Goal: Task Accomplishment & Management: Manage account settings

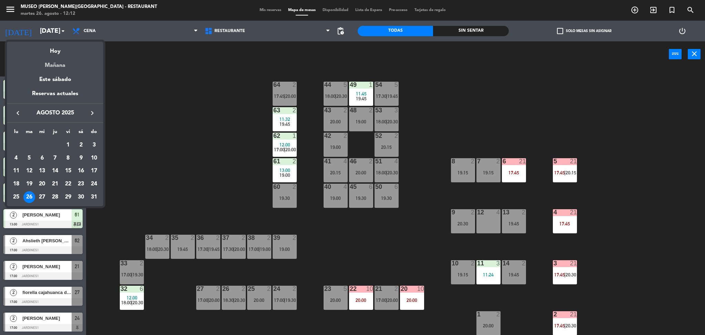
click at [61, 66] on div "Mañana" at bounding box center [55, 63] width 96 height 14
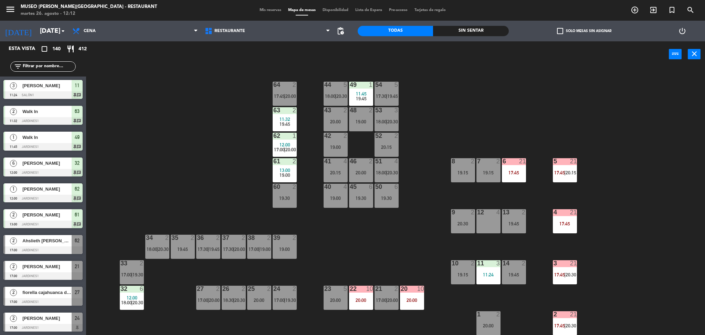
type input "mié. 27 ago."
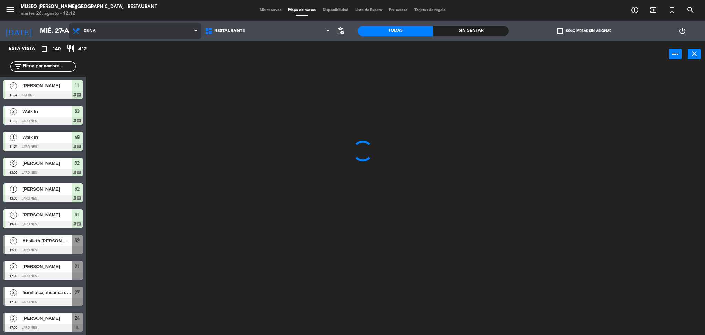
click at [111, 30] on span "Cena" at bounding box center [135, 30] width 133 height 15
click at [124, 62] on ng-component "menu Museo Larco Café - Restaurant martes 26. agosto - 12:12 Mis reservas Mapa …" at bounding box center [352, 168] width 705 height 337
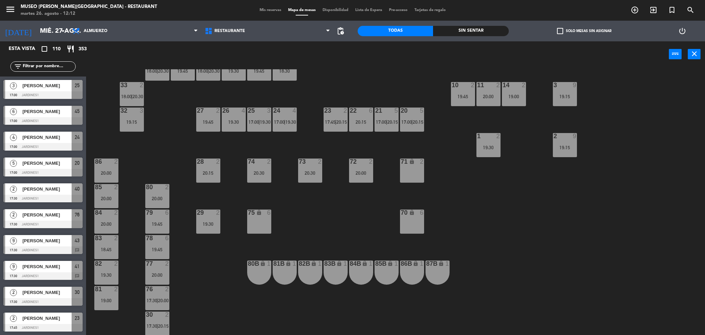
scroll to position [228, 0]
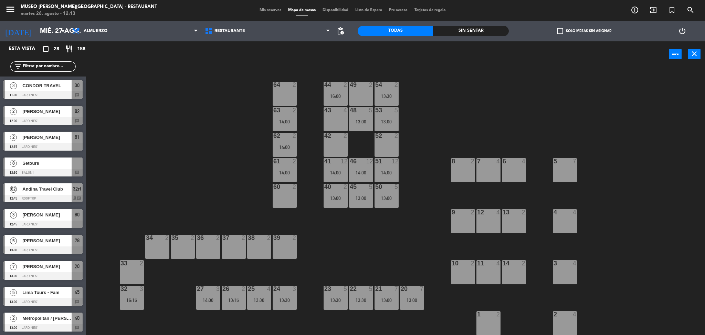
click at [207, 155] on div "44 2 16:00 49 2 54 2 13:30 64 2 48 5 13:00 53 5 13:00 63 2 14:00 43 4 62 2 14:0…" at bounding box center [399, 203] width 612 height 268
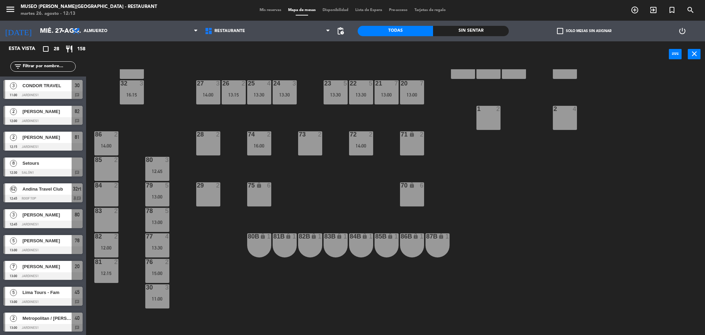
scroll to position [201, 0]
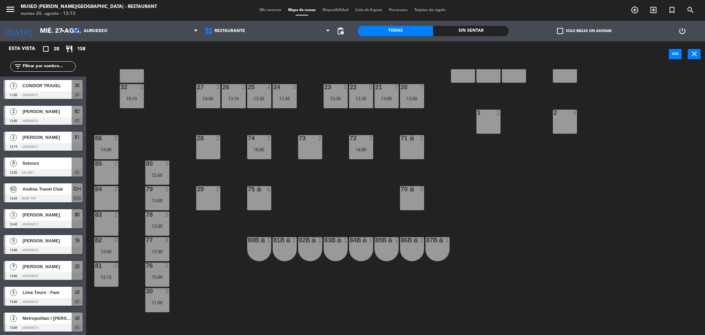
click at [57, 68] on input "text" at bounding box center [48, 67] width 53 height 8
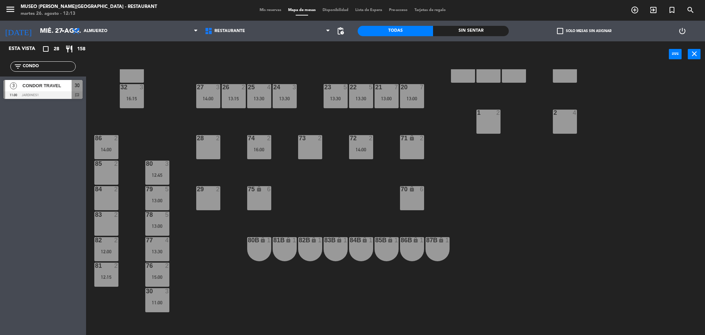
type input "CONDO"
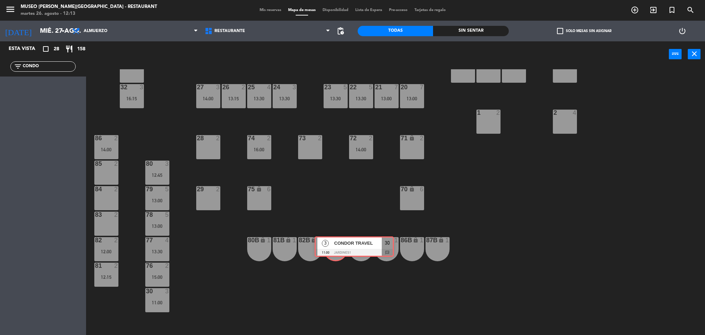
drag, startPoint x: 26, startPoint y: 84, endPoint x: 338, endPoint y: 240, distance: 348.6
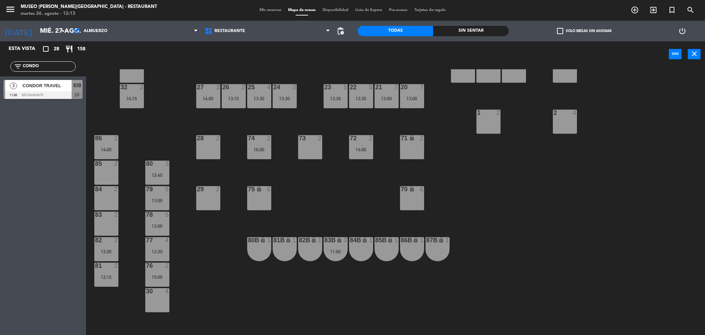
click at [326, 245] on div "83B lock 3 11:00" at bounding box center [336, 249] width 24 height 24
click at [340, 265] on div "44 2 16:00 49 2 54 2 13:30 64 2 48 5 13:00 53 5 13:00 63 2 14:00 43 4 62 2 14:0…" at bounding box center [399, 203] width 612 height 268
click at [332, 244] on div "83B lock 3 11:00" at bounding box center [336, 249] width 24 height 24
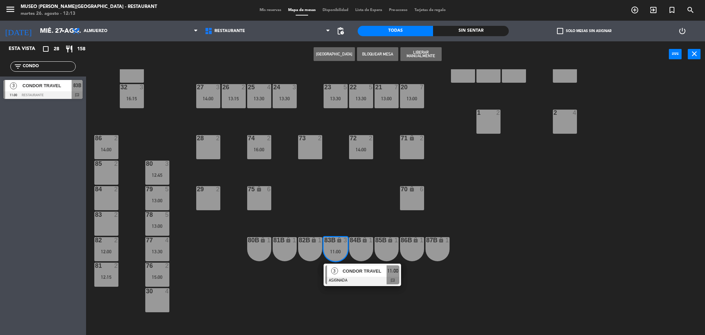
click at [367, 273] on span "CONDOR TRAVEL" at bounding box center [365, 270] width 44 height 7
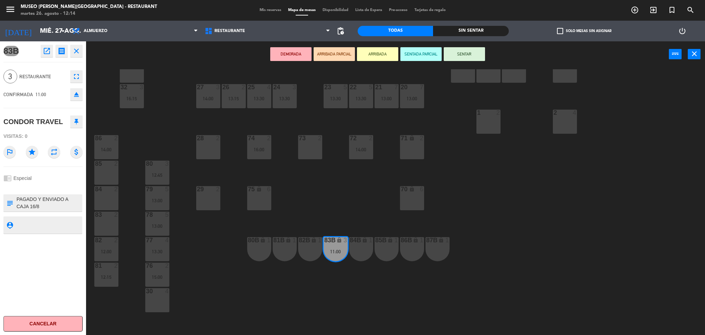
click at [281, 49] on button "DEMORADA" at bounding box center [290, 54] width 41 height 14
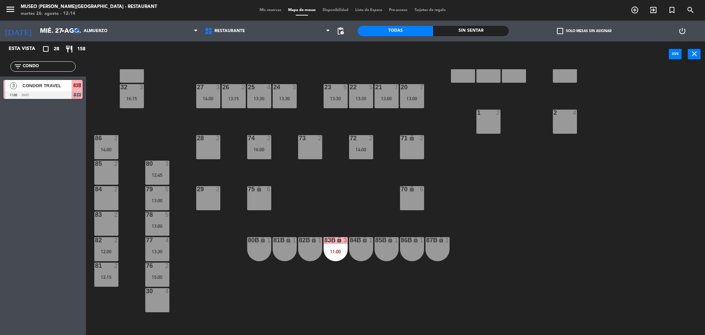
click at [285, 216] on div "44 2 16:00 49 2 54 2 13:30 64 2 48 5 13:00 53 5 13:00 63 2 14:00 43 4 62 2 14:0…" at bounding box center [399, 203] width 612 height 268
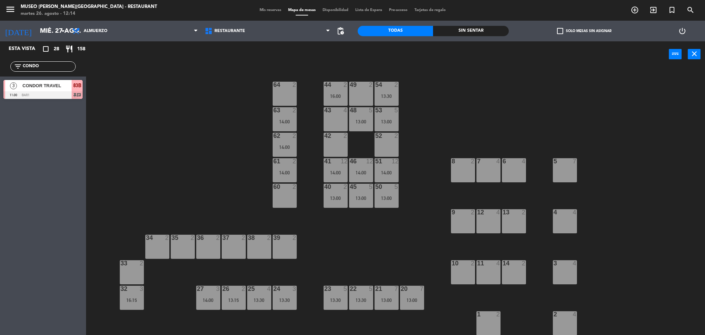
click at [379, 99] on div "54 2 13:30" at bounding box center [387, 94] width 24 height 24
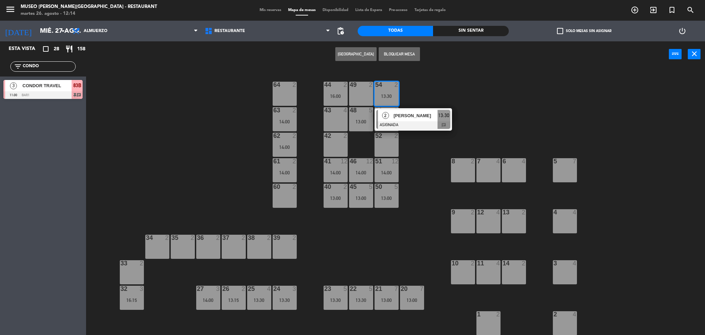
click at [287, 89] on div "64 2" at bounding box center [285, 94] width 24 height 24
click at [341, 56] on button "Mover" at bounding box center [334, 54] width 41 height 14
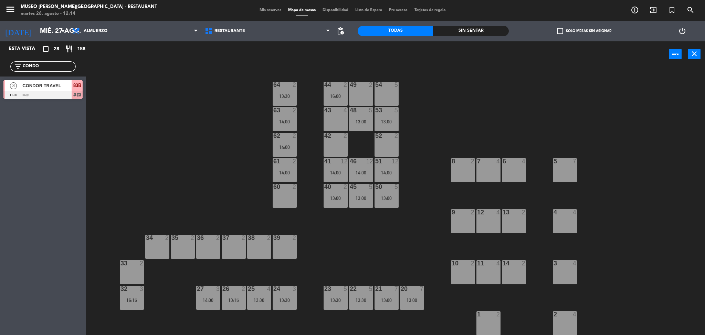
click at [338, 99] on div "44 2 16:00" at bounding box center [336, 94] width 24 height 24
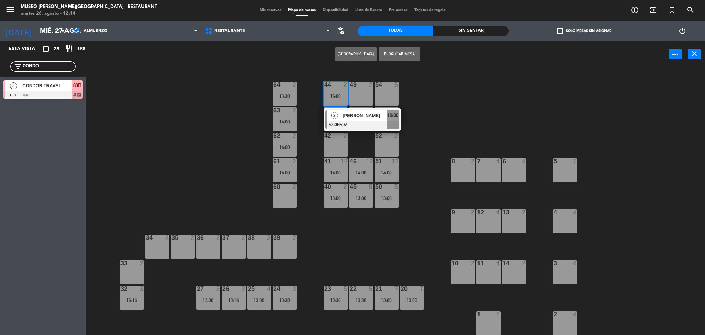
click at [388, 125] on div at bounding box center [362, 125] width 74 height 8
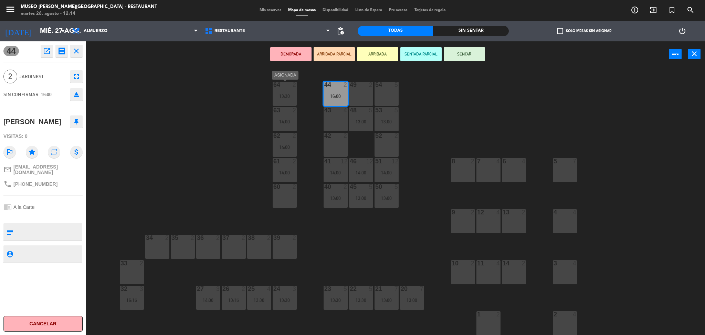
click at [286, 97] on div "13:30" at bounding box center [285, 96] width 24 height 5
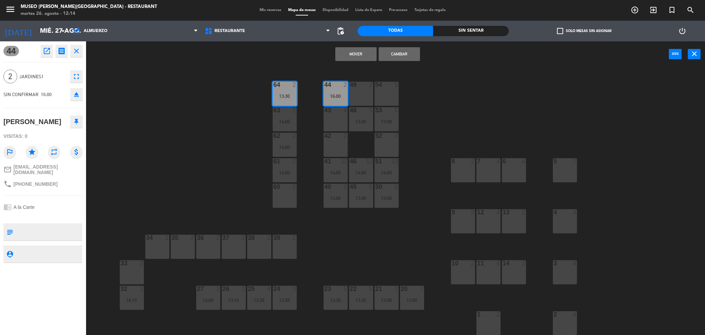
click at [362, 52] on button "Mover" at bounding box center [355, 54] width 41 height 14
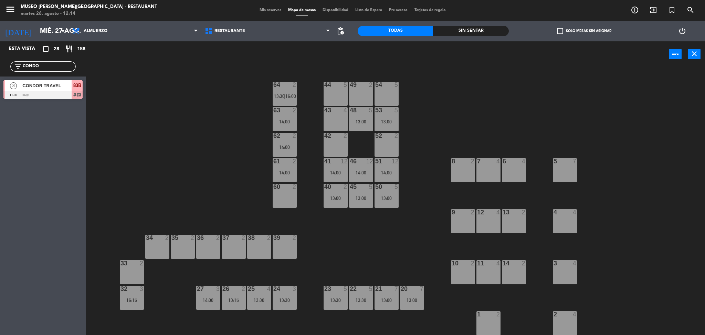
click at [386, 122] on div "13:00" at bounding box center [387, 121] width 24 height 5
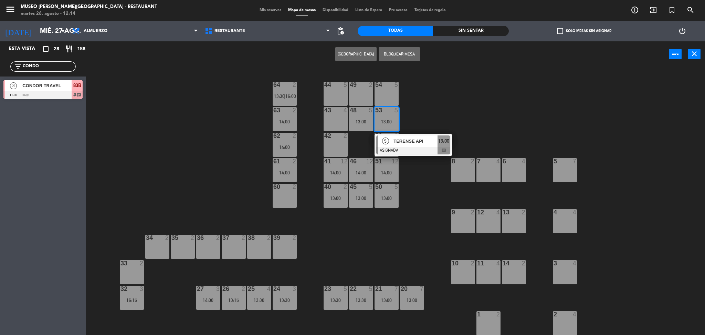
click at [403, 141] on span "TERENSE API" at bounding box center [416, 140] width 44 height 7
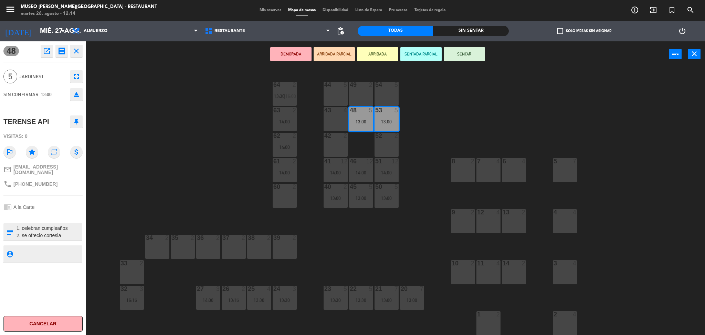
click at [392, 93] on div "54 5" at bounding box center [387, 94] width 24 height 24
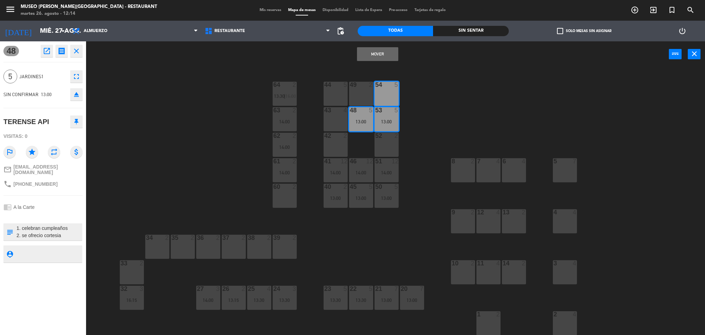
click at [368, 44] on div "Mover power_input close" at bounding box center [377, 54] width 583 height 26
click at [373, 47] on button "Mover" at bounding box center [377, 54] width 41 height 14
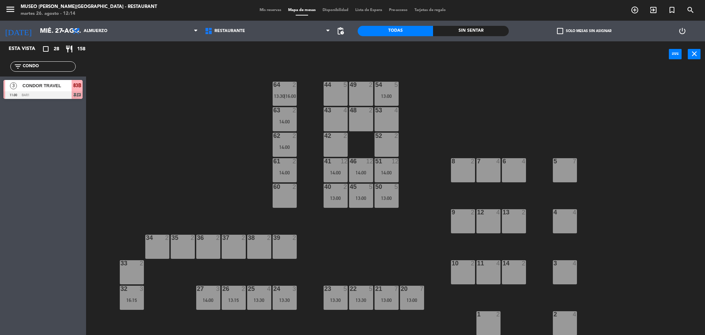
scroll to position [17, 0]
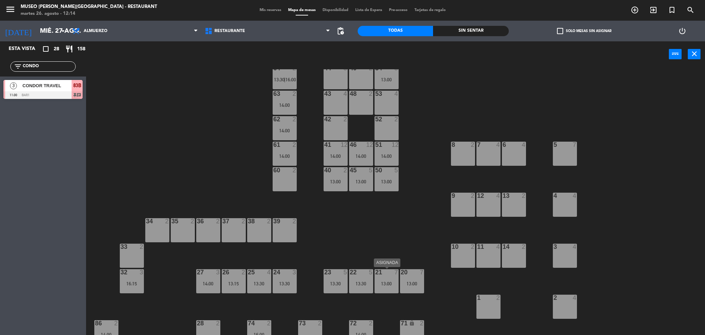
click at [376, 278] on div "21 7 13:00" at bounding box center [387, 281] width 24 height 24
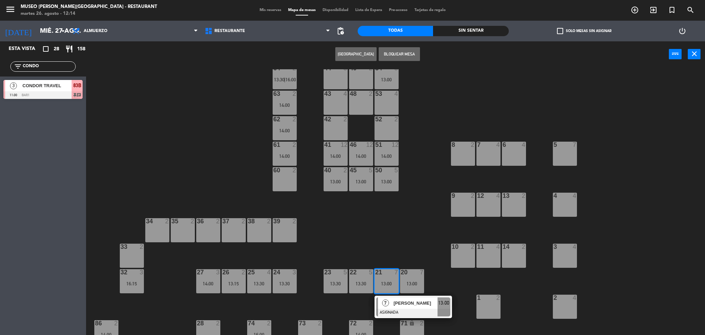
click at [397, 303] on span "[PERSON_NAME]" at bounding box center [416, 302] width 44 height 7
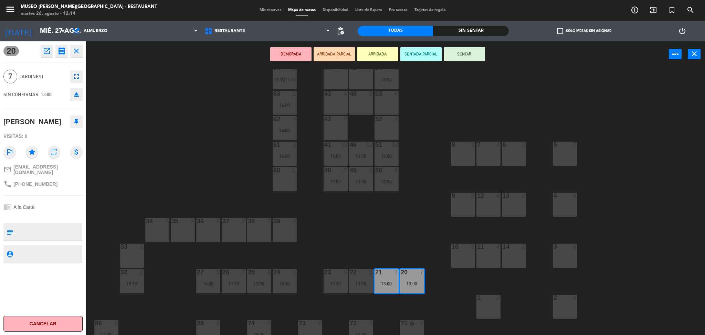
click at [138, 273] on div "3" at bounding box center [143, 272] width 11 height 6
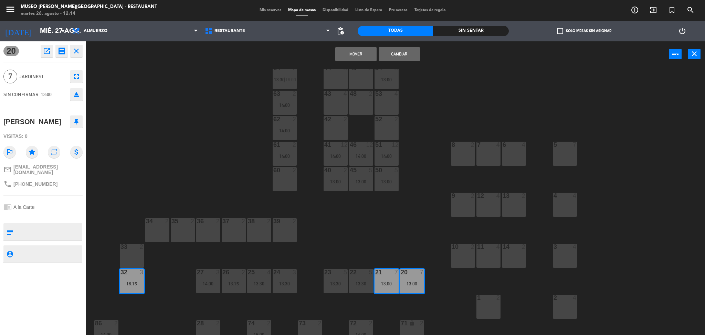
click at [344, 55] on button "Mover" at bounding box center [355, 54] width 41 height 14
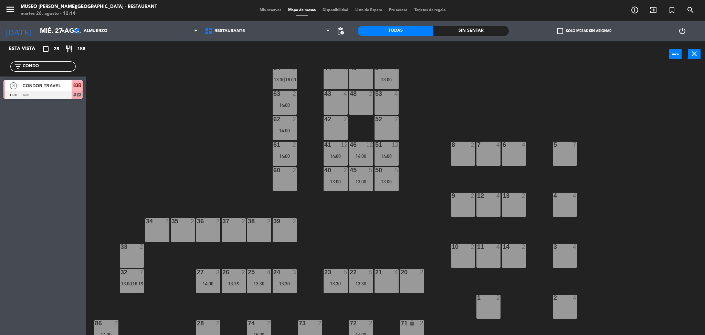
click at [360, 275] on div "22 5" at bounding box center [361, 272] width 24 height 7
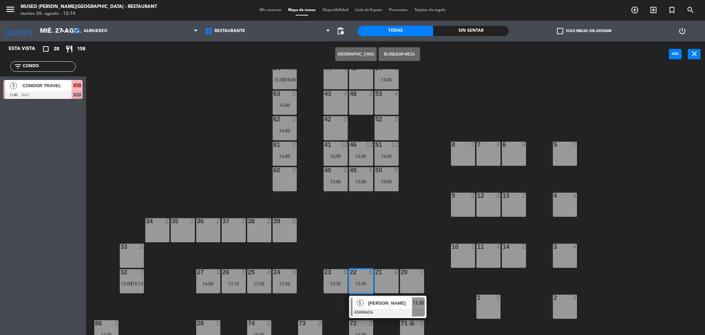
click at [393, 301] on span "[PERSON_NAME]" at bounding box center [390, 302] width 44 height 7
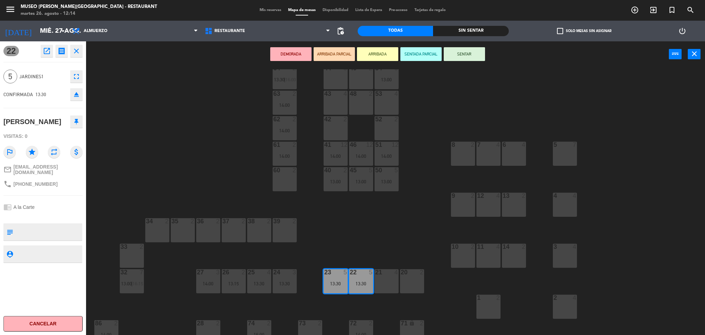
click at [334, 85] on div "44 5" at bounding box center [336, 77] width 24 height 24
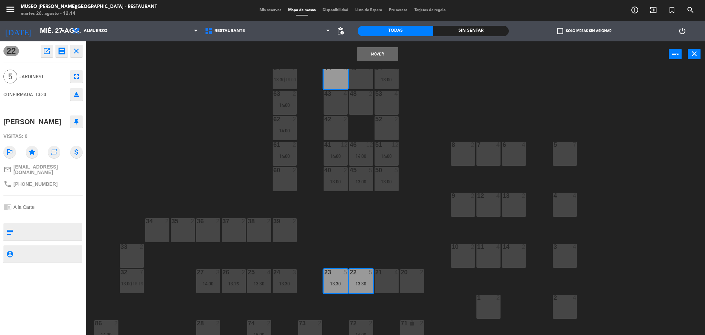
click at [370, 54] on button "Mover" at bounding box center [377, 54] width 41 height 14
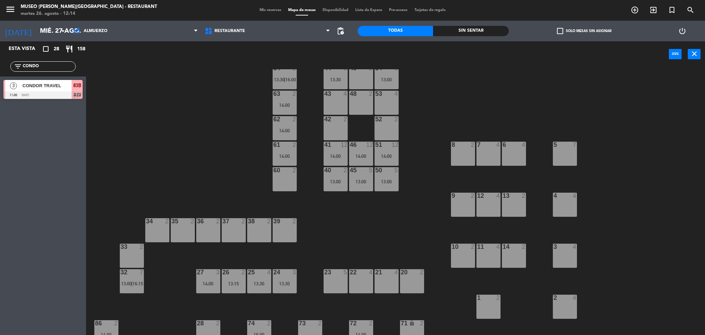
click at [388, 156] on div "14:00" at bounding box center [387, 156] width 24 height 5
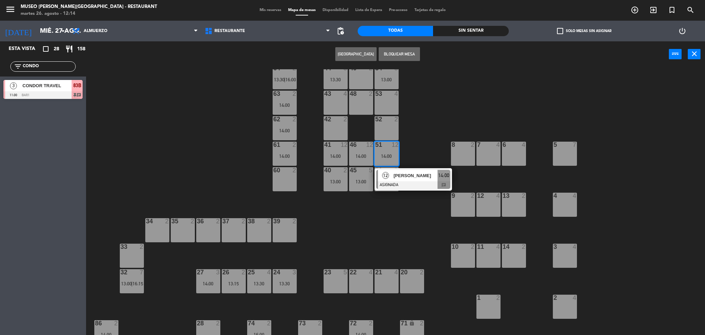
click at [410, 174] on span "[PERSON_NAME]" at bounding box center [416, 175] width 44 height 7
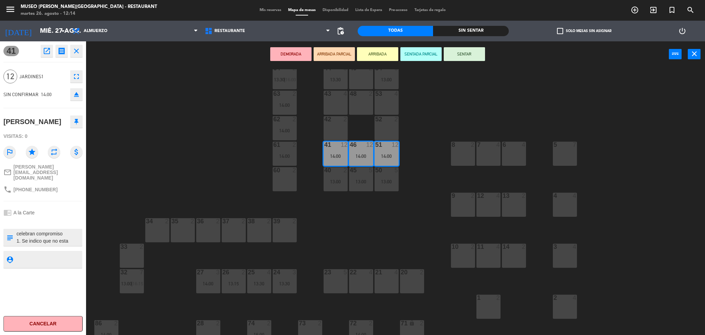
click at [67, 230] on textarea at bounding box center [49, 237] width 66 height 14
click at [386, 281] on div "21 4" at bounding box center [387, 281] width 24 height 24
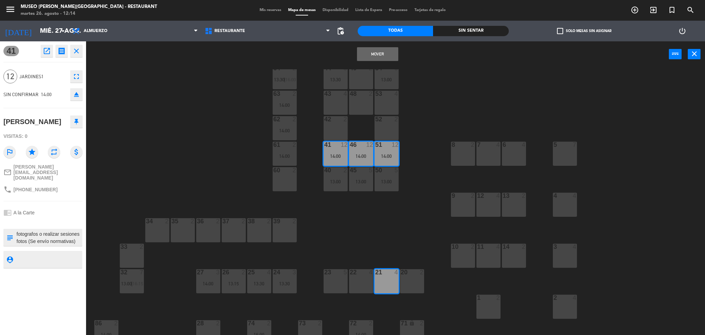
click at [349, 282] on div "22 4" at bounding box center [361, 281] width 24 height 24
click at [334, 281] on div "23 5" at bounding box center [336, 281] width 24 height 24
click at [373, 52] on button "Mover y Unir" at bounding box center [377, 54] width 41 height 14
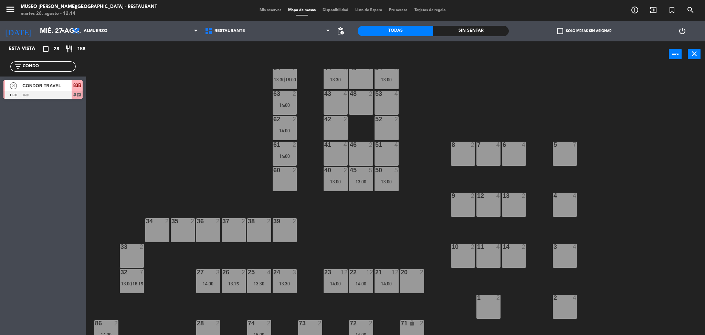
click at [385, 182] on div "13:00" at bounding box center [387, 181] width 24 height 5
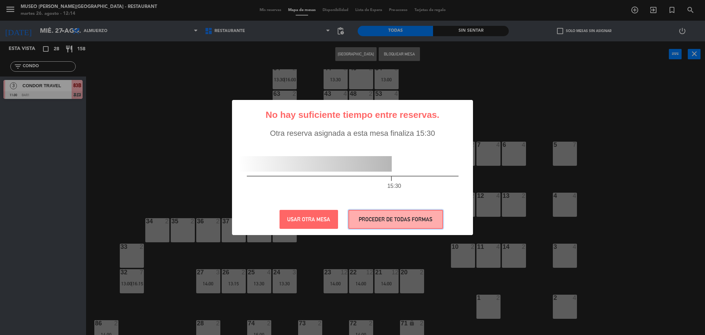
click at [400, 216] on button "PROCEDER DE TODAS FORMAS" at bounding box center [395, 219] width 95 height 19
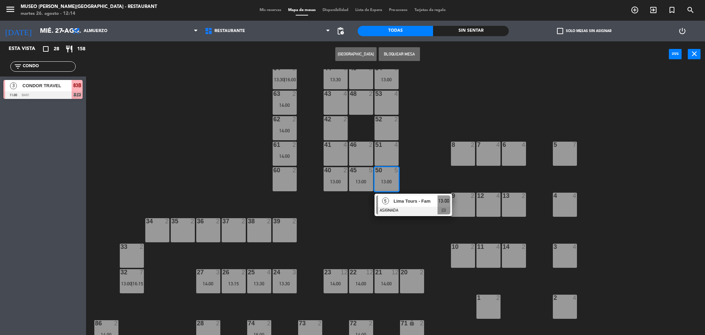
click at [383, 178] on div "50 5 13:00" at bounding box center [387, 179] width 24 height 24
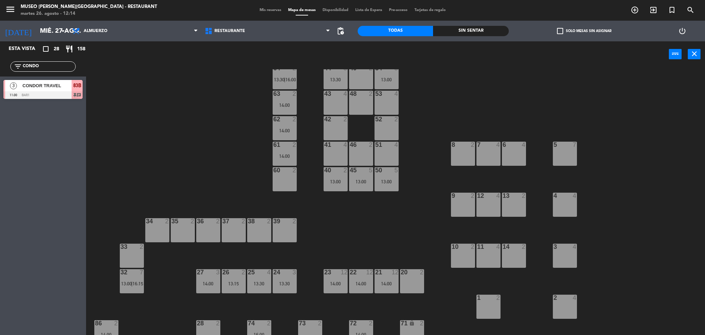
click at [383, 178] on div "50 5 13:00" at bounding box center [387, 179] width 24 height 24
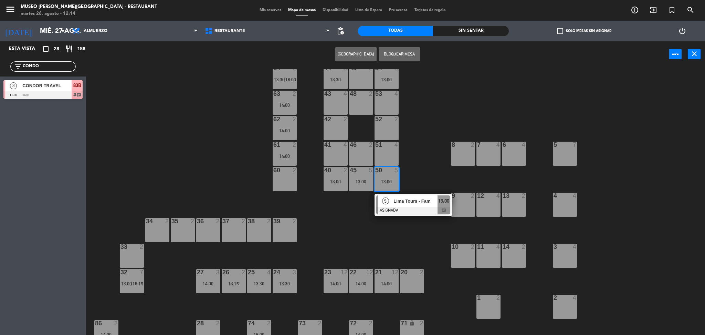
click at [406, 205] on div "Lima Tours - Fam" at bounding box center [415, 200] width 45 height 11
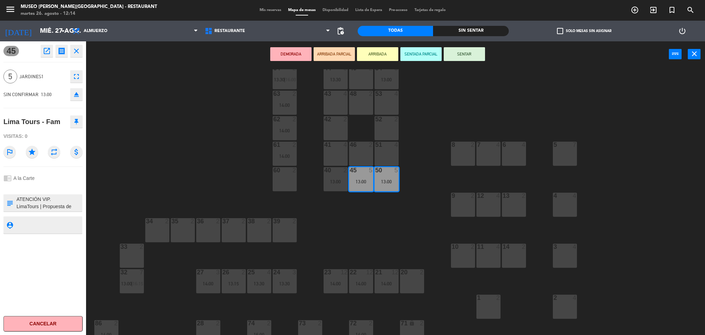
click at [63, 202] on textarea at bounding box center [49, 203] width 66 height 14
click at [335, 80] on div "13:30" at bounding box center [336, 79] width 24 height 5
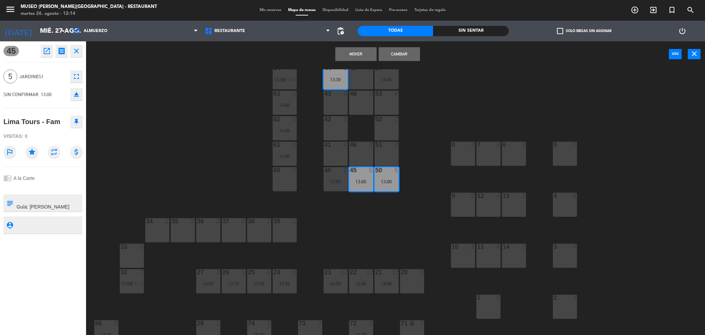
click at [396, 54] on button "Cambiar" at bounding box center [399, 54] width 41 height 14
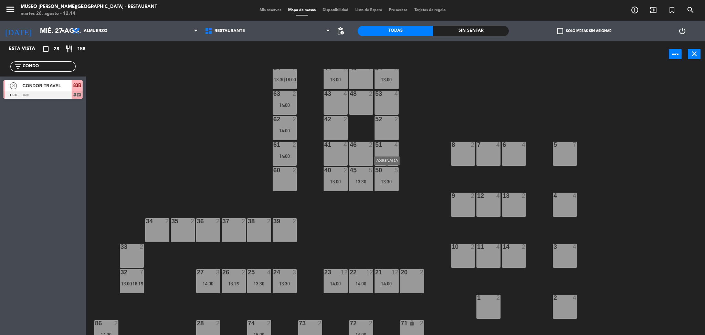
click at [382, 181] on div "13:30" at bounding box center [387, 181] width 24 height 5
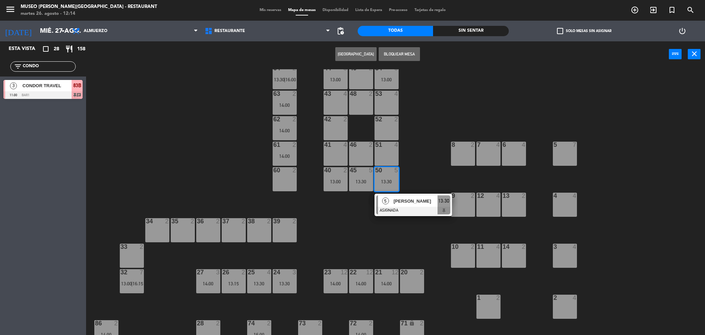
click at [394, 196] on div "[PERSON_NAME]" at bounding box center [415, 200] width 45 height 11
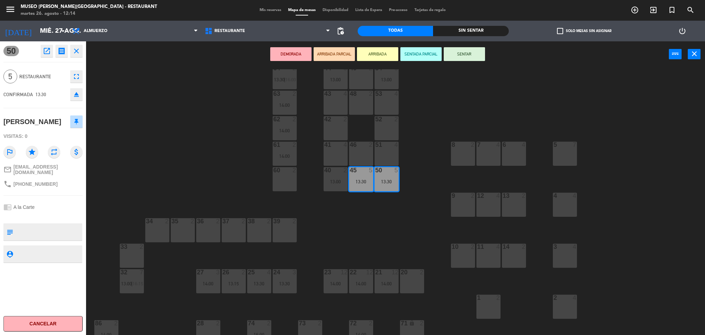
click at [386, 148] on div "51 4" at bounding box center [387, 145] width 24 height 7
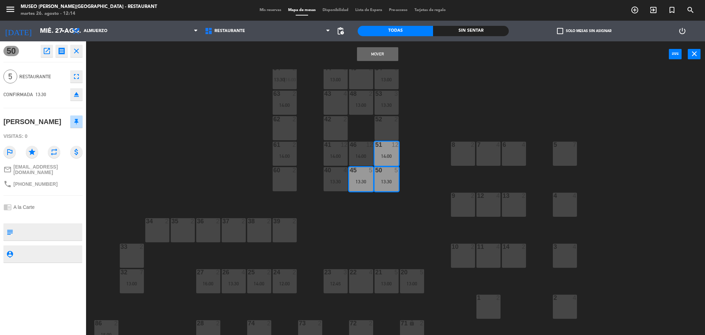
click at [430, 161] on div "44 5 13:00 49 2 54 5 13:00 64 2 13:30 | 16:00 48 2 13:00 53 3 13:30 63 2 14:00 …" at bounding box center [399, 203] width 612 height 268
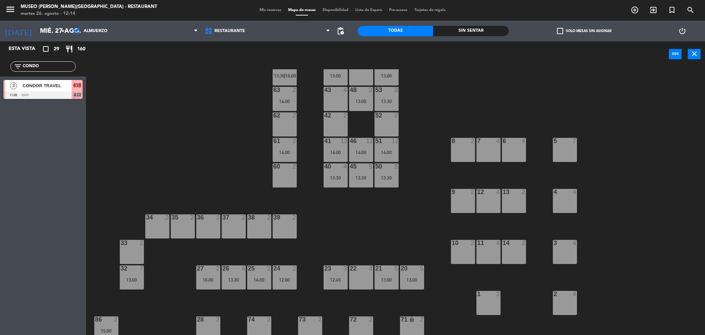
scroll to position [0, 0]
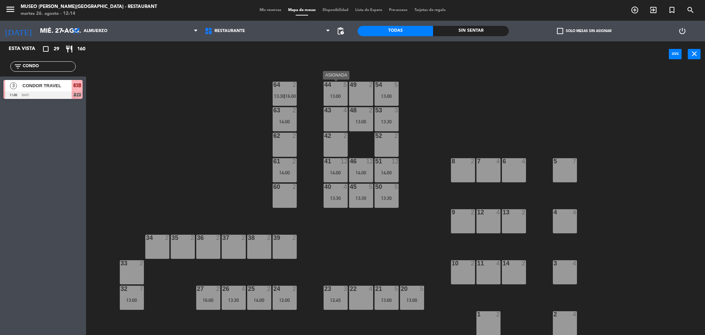
click at [325, 87] on div "44" at bounding box center [324, 85] width 0 height 6
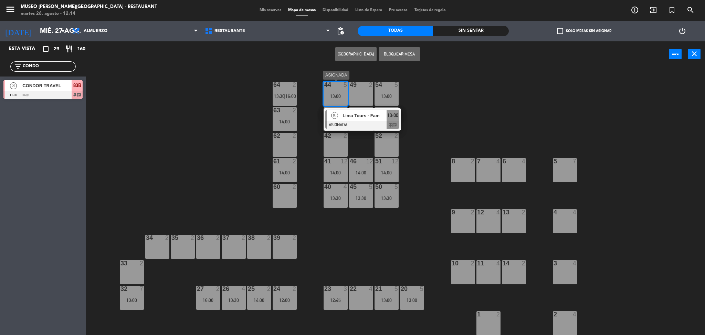
click at [385, 116] on span "Lima Tours - Fam" at bounding box center [365, 115] width 44 height 7
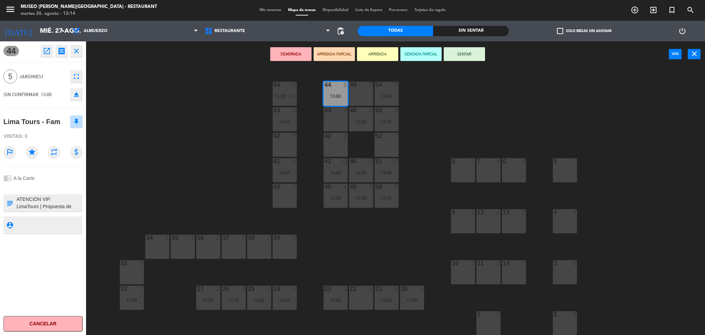
click at [303, 52] on button "DEMORADA" at bounding box center [290, 54] width 41 height 14
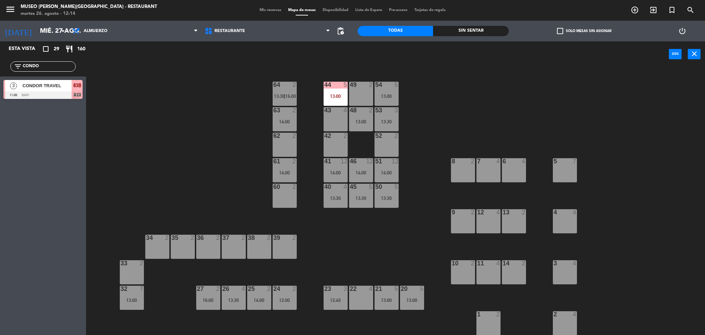
click at [387, 96] on div "13:00" at bounding box center [387, 96] width 24 height 5
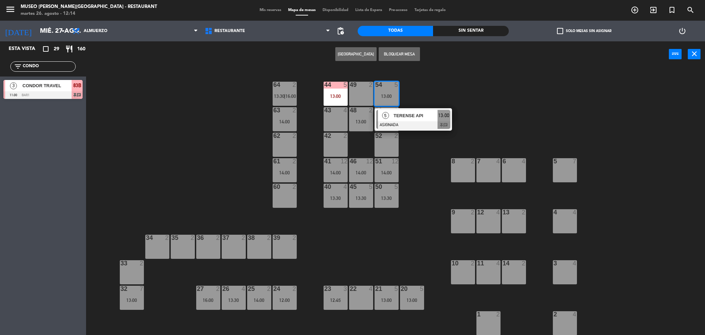
click at [423, 121] on div at bounding box center [413, 125] width 74 height 8
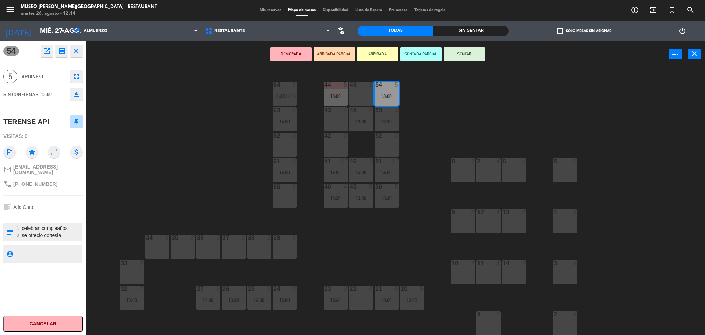
click at [423, 121] on div "44 5 13:00 49 2 54 5 13:00 64 2 13:30 | 16:00 48 2 13:00 53 3 13:30 63 2 14:00 …" at bounding box center [399, 203] width 612 height 268
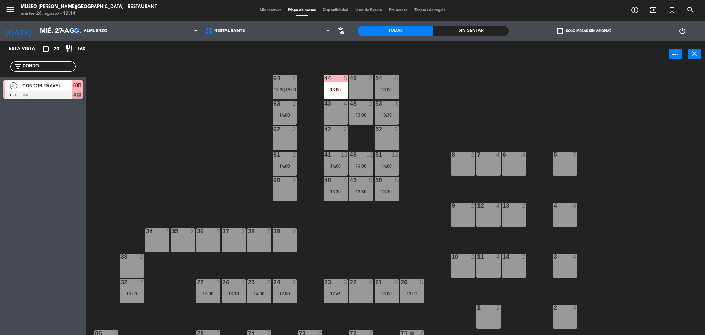
scroll to position [7, 0]
click at [390, 183] on div "50 5" at bounding box center [387, 180] width 24 height 7
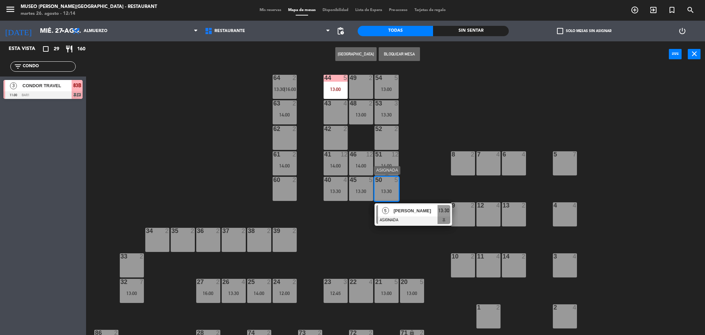
click at [424, 215] on div "[PERSON_NAME]" at bounding box center [415, 210] width 45 height 11
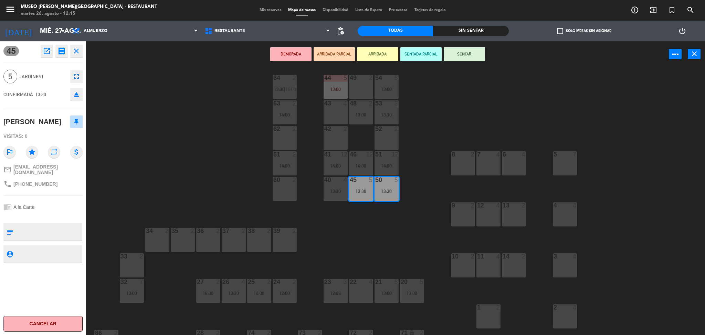
click at [497, 168] on div "7 4" at bounding box center [489, 163] width 24 height 24
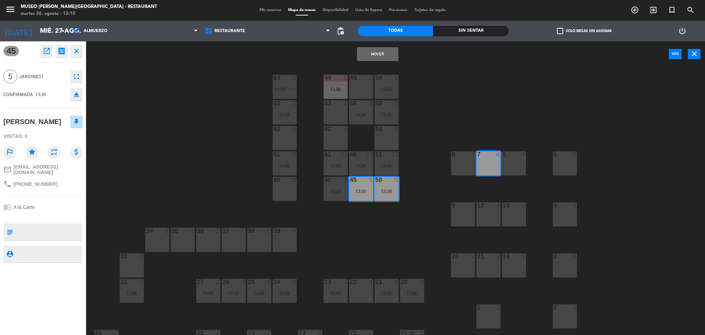
click at [459, 170] on div "8 2" at bounding box center [463, 163] width 24 height 24
click at [364, 56] on button "Mover y Unir" at bounding box center [377, 54] width 41 height 14
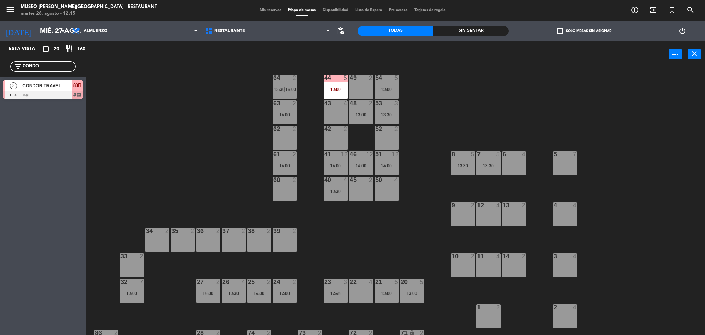
click at [412, 290] on div "20 5 13:00" at bounding box center [412, 291] width 24 height 24
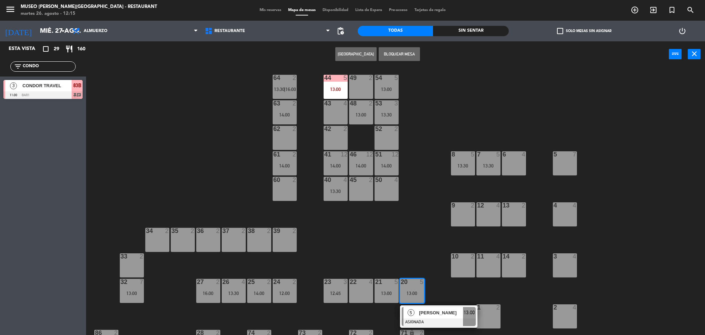
click at [446, 314] on span "[PERSON_NAME]" at bounding box center [441, 312] width 44 height 7
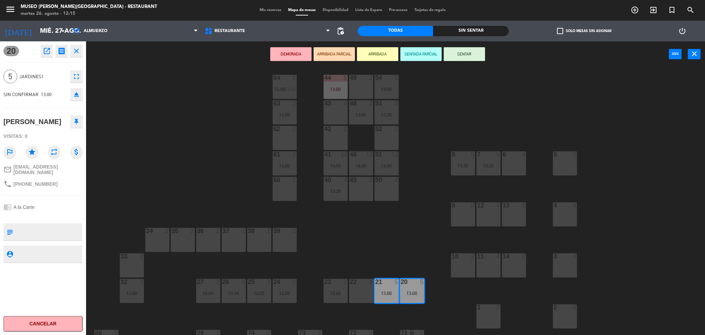
click at [335, 270] on div "44 5 13:00 49 2 54 5 13:00 64 2 13:30 | 16:00 48 2 13:00 53 3 13:30 63 2 14:00 …" at bounding box center [399, 203] width 612 height 268
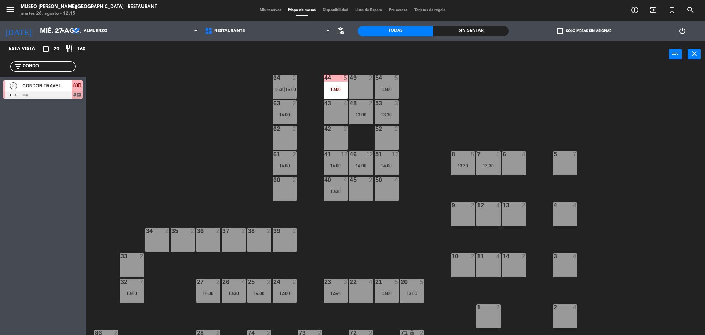
click at [292, 291] on div "12:00" at bounding box center [285, 293] width 24 height 5
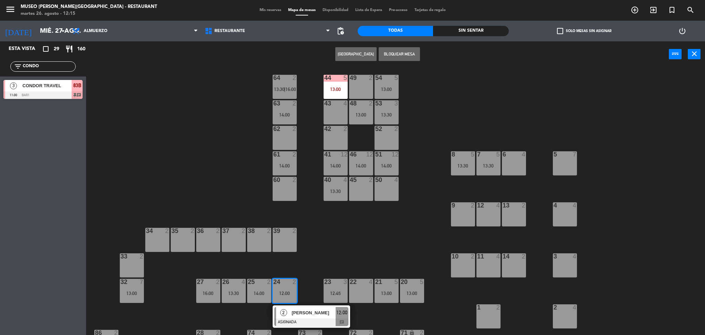
click at [283, 244] on div "39 2" at bounding box center [285, 240] width 24 height 24
click at [329, 56] on button "Mover" at bounding box center [334, 54] width 41 height 14
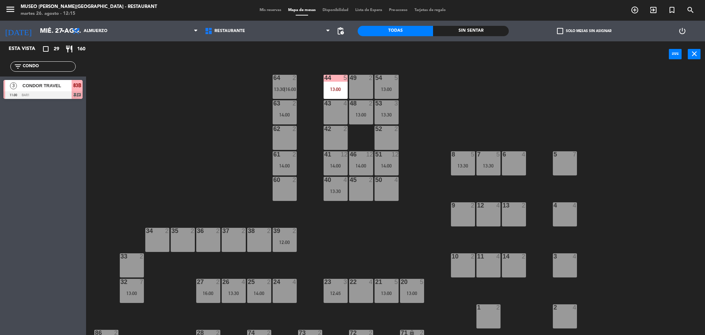
click at [408, 283] on div at bounding box center [411, 282] width 11 height 6
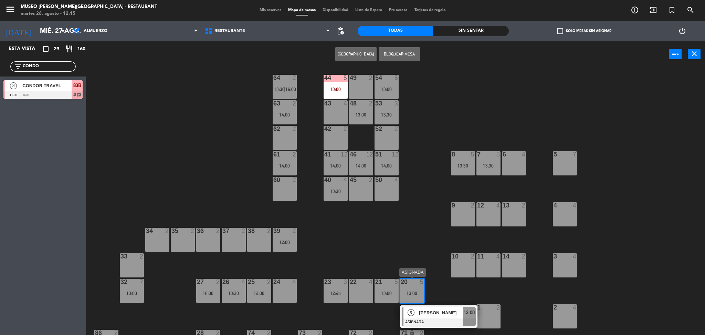
click at [428, 308] on div "[PERSON_NAME]" at bounding box center [440, 312] width 45 height 11
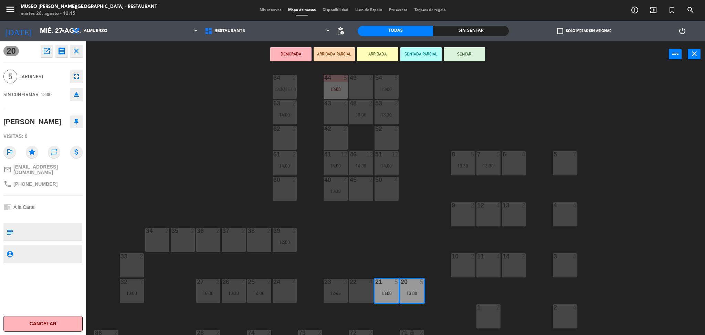
click at [285, 289] on div "24 4" at bounding box center [285, 291] width 24 height 24
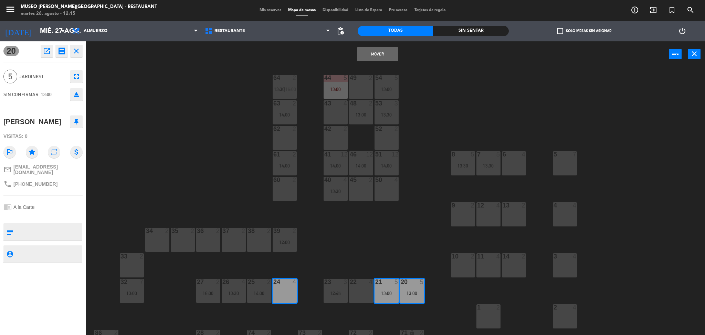
click at [368, 48] on button "Mover" at bounding box center [377, 54] width 41 height 14
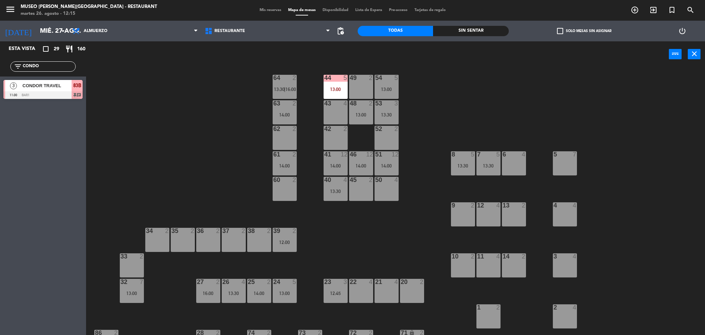
click at [332, 283] on div at bounding box center [335, 282] width 11 height 6
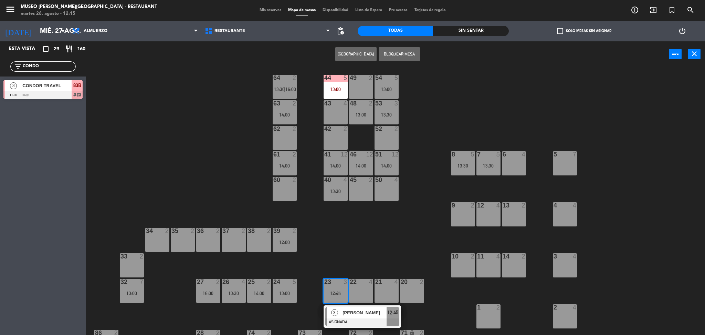
click at [392, 185] on div "50 4" at bounding box center [387, 189] width 24 height 24
click at [335, 58] on button "Mover" at bounding box center [334, 54] width 41 height 14
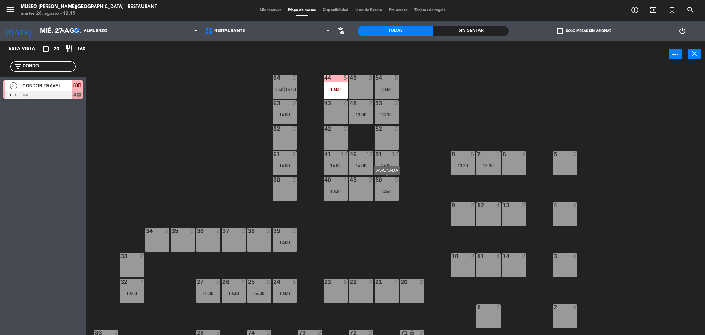
click at [387, 177] on div at bounding box center [386, 180] width 11 height 6
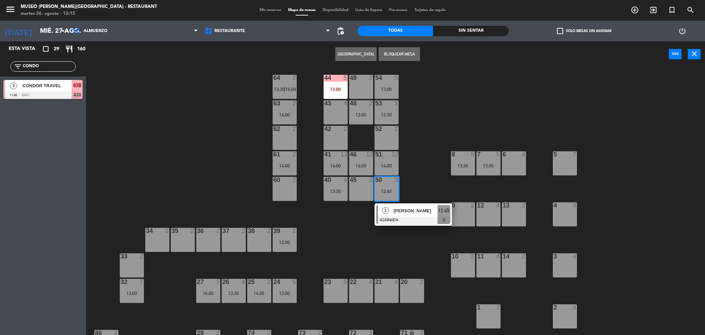
click at [415, 183] on div "44 5 13:00 49 2 54 5 13:00 64 2 13:30 | 16:00 48 2 13:00 53 3 13:30 63 2 14:00 …" at bounding box center [399, 203] width 612 height 268
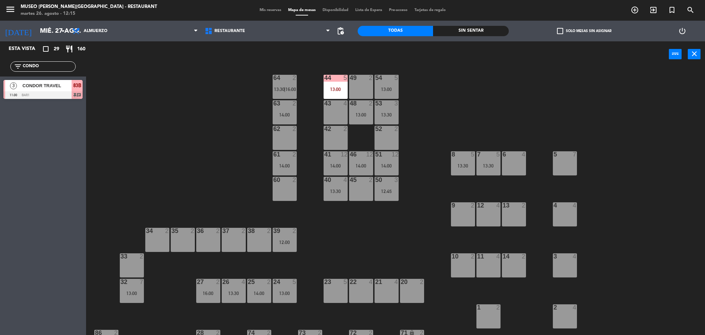
click at [388, 164] on div "14:00" at bounding box center [387, 165] width 24 height 5
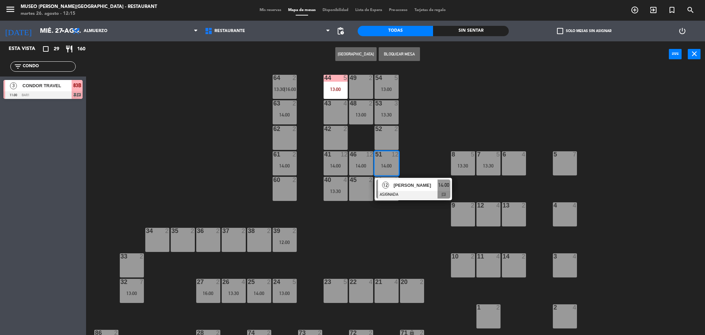
click at [404, 178] on div "12 Andy Tufiño ASIGNADA 14:00 chat" at bounding box center [413, 189] width 77 height 22
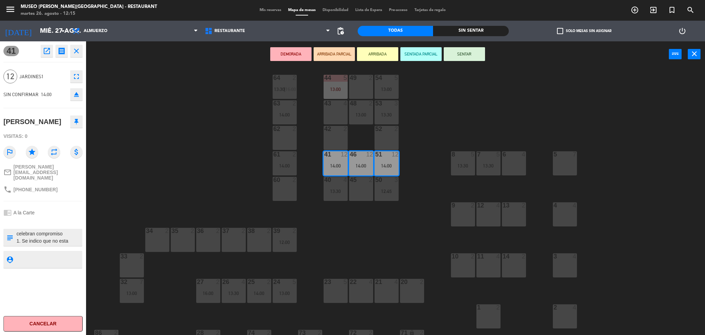
click at [384, 298] on div "21 4" at bounding box center [387, 291] width 24 height 24
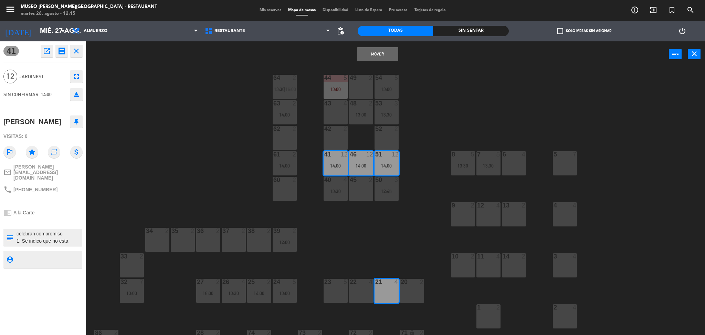
click at [360, 292] on div "22 4" at bounding box center [361, 291] width 24 height 24
click at [329, 292] on div "23 5" at bounding box center [336, 291] width 24 height 24
click at [365, 61] on div "Mover y Unir power_input close" at bounding box center [377, 54] width 583 height 26
click at [356, 52] on div "Mover y Unir power_input close" at bounding box center [377, 54] width 583 height 26
click at [359, 52] on button "Mover y Unir" at bounding box center [377, 54] width 41 height 14
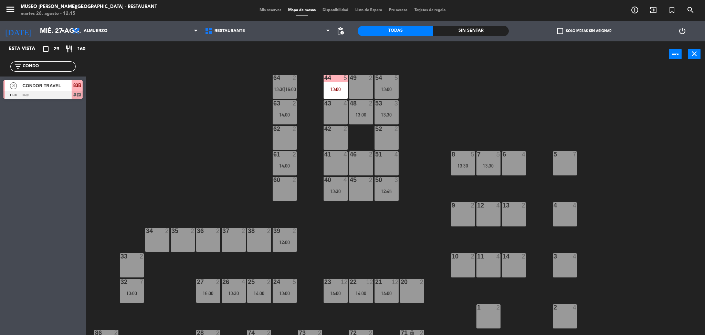
click at [250, 298] on div "25 2 14:00" at bounding box center [259, 291] width 24 height 24
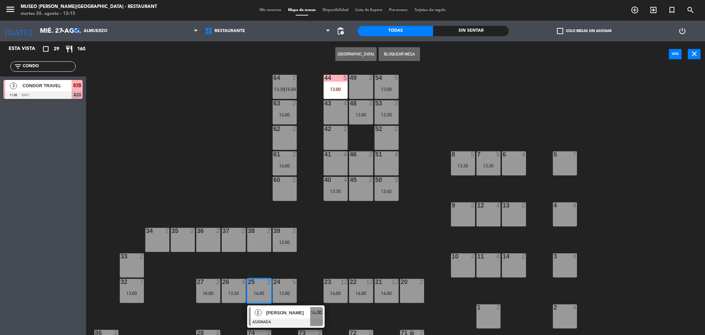
click at [259, 245] on div "38 2" at bounding box center [259, 240] width 24 height 24
click at [320, 51] on button "Mover" at bounding box center [334, 54] width 41 height 14
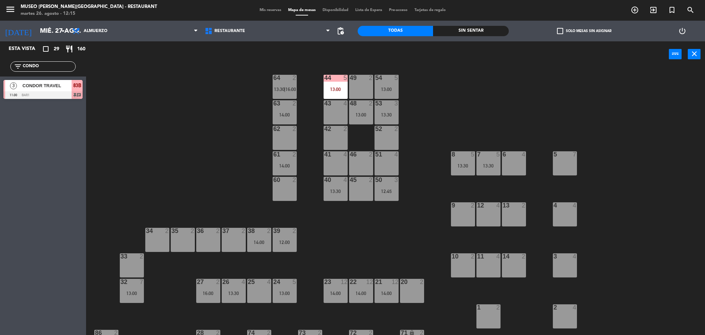
click at [205, 288] on div "27 2 16:00" at bounding box center [208, 291] width 24 height 24
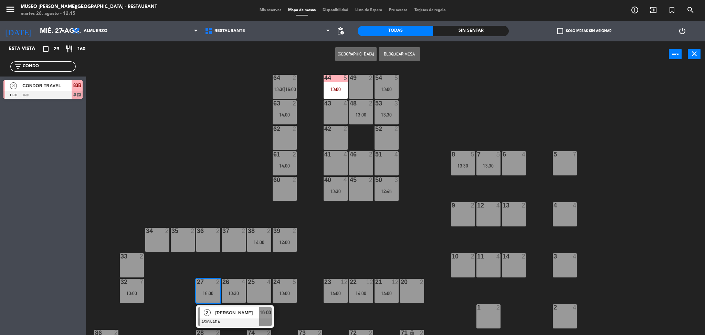
click at [277, 138] on div "62 2" at bounding box center [285, 138] width 24 height 24
click at [335, 55] on button "Mover" at bounding box center [334, 54] width 41 height 14
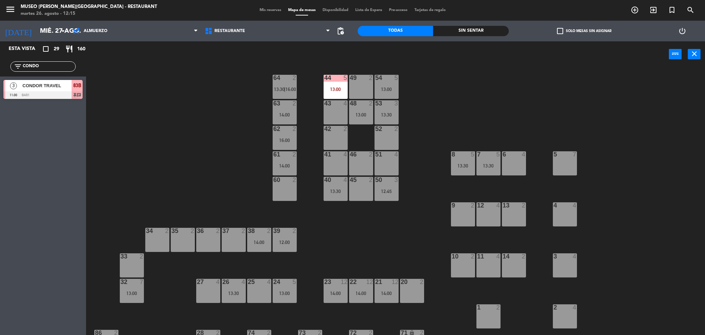
click at [375, 226] on div "44 5 13:00 49 2 54 5 13:00 64 2 13:30 | 16:00 48 2 13:00 53 3 13:30 63 2 14:00 …" at bounding box center [399, 203] width 612 height 268
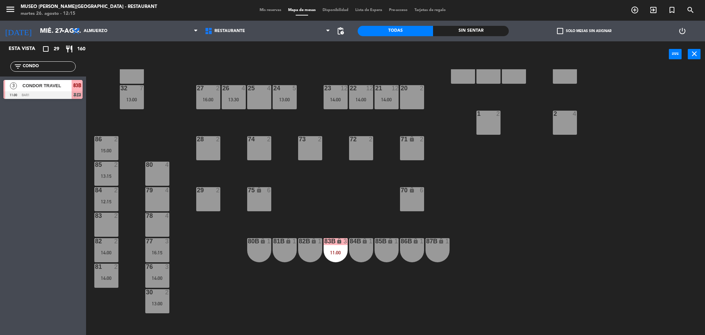
scroll to position [201, 0]
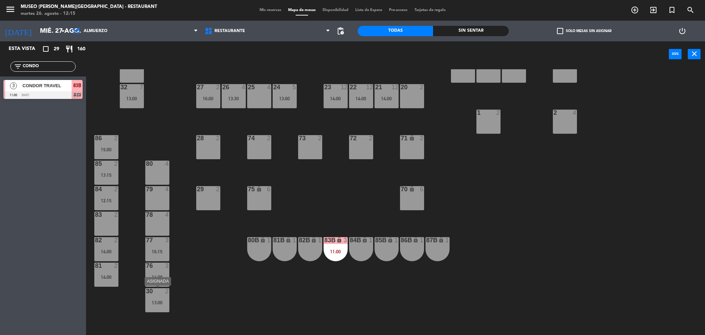
click at [150, 312] on div "44 5 13:00 49 2 54 5 13:00 64 2 13:30 | 16:00 48 2 13:00 53 3 13:30 63 2 14:00 …" at bounding box center [399, 203] width 612 height 268
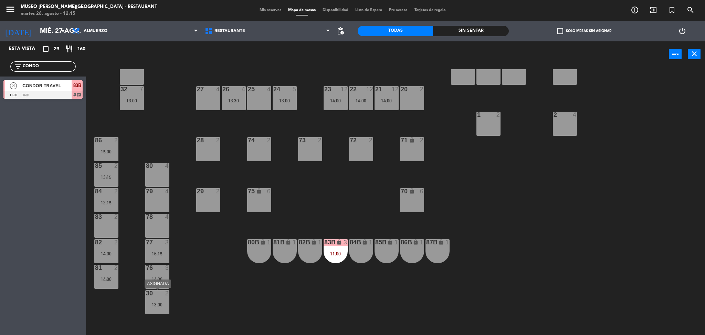
click at [160, 305] on div "13:00" at bounding box center [157, 304] width 24 height 5
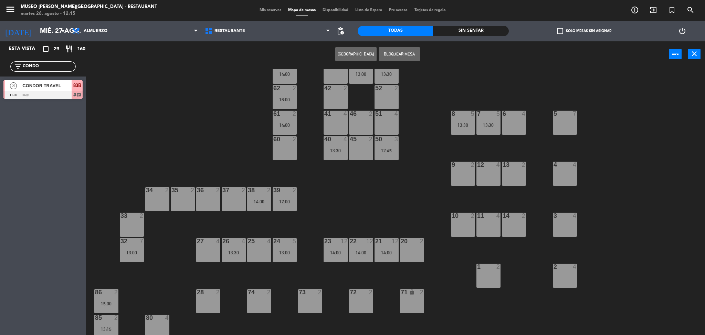
scroll to position [36, 0]
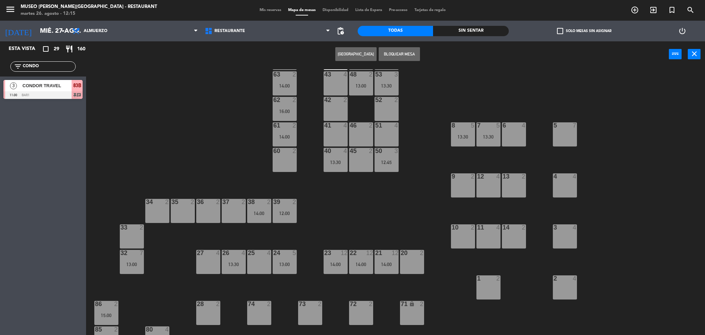
click at [235, 208] on div "37 2" at bounding box center [234, 211] width 24 height 24
click at [327, 58] on button "Mover" at bounding box center [334, 54] width 41 height 14
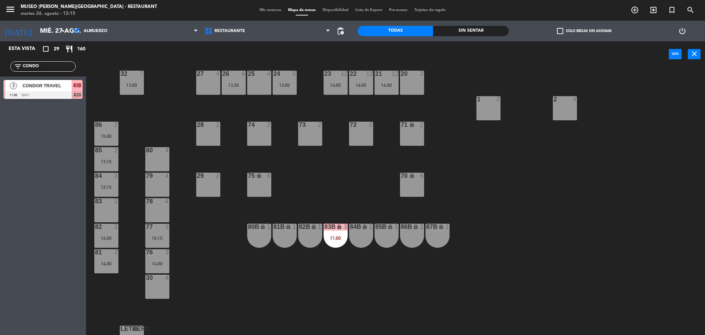
scroll to position [219, 0]
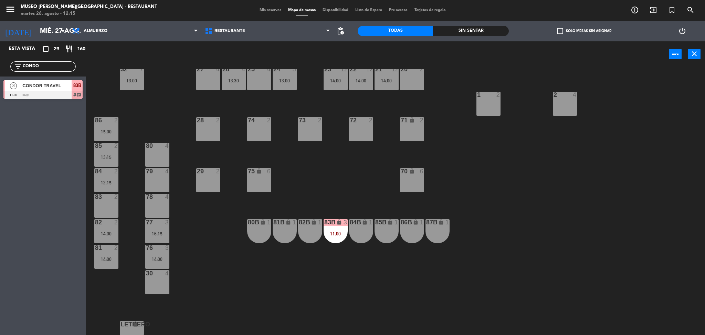
click at [158, 258] on div "14:00" at bounding box center [157, 259] width 24 height 5
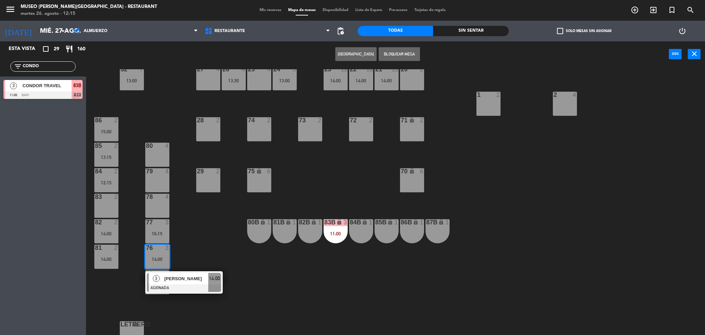
click at [162, 194] on div at bounding box center [157, 197] width 11 height 6
click at [321, 60] on button "Mover" at bounding box center [334, 54] width 41 height 14
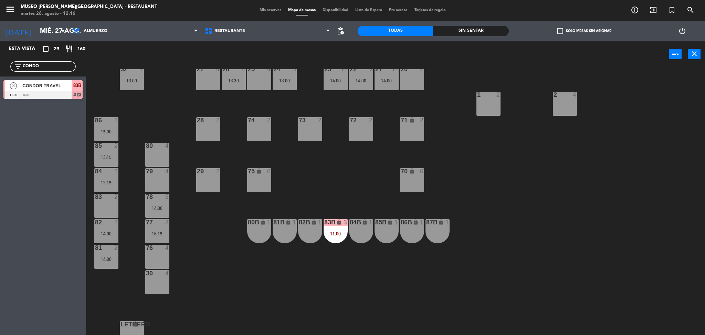
click at [301, 173] on div "44 5 13:00 49 2 54 5 13:00 64 2 13:30 | 16:00 48 2 13:00 53 3 13:30 63 2 14:00 …" at bounding box center [399, 203] width 612 height 268
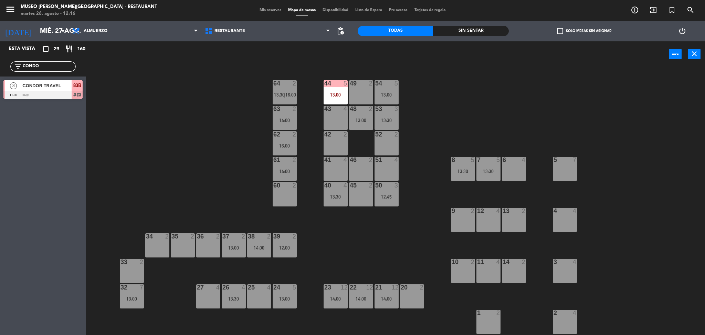
scroll to position [1, 0]
click at [327, 306] on div "23 12 14:00" at bounding box center [336, 296] width 24 height 24
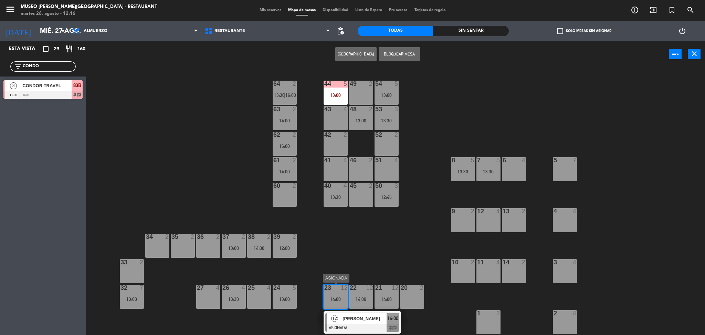
click at [356, 315] on span "[PERSON_NAME]" at bounding box center [365, 318] width 44 height 7
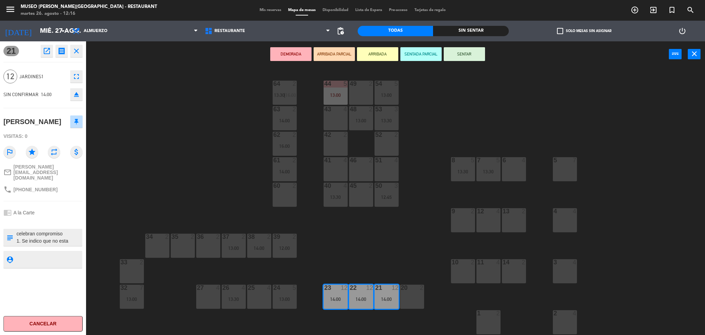
click at [287, 56] on button "DEMORADA" at bounding box center [290, 54] width 41 height 14
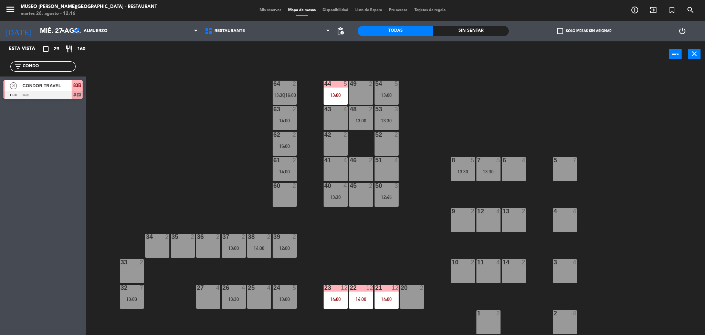
click at [288, 294] on div "24 5 13:00" at bounding box center [285, 296] width 24 height 24
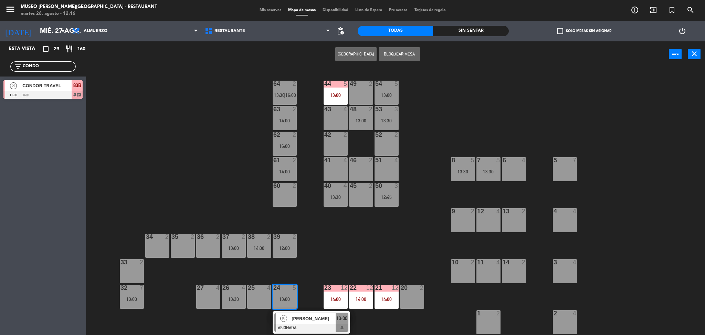
click at [308, 314] on div "[PERSON_NAME]" at bounding box center [313, 318] width 45 height 11
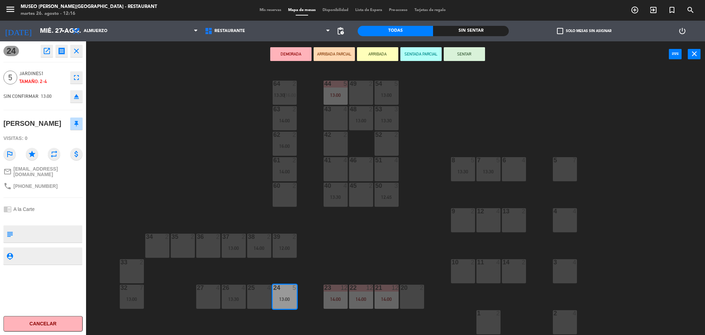
click at [273, 54] on button "DEMORADA" at bounding box center [290, 54] width 41 height 14
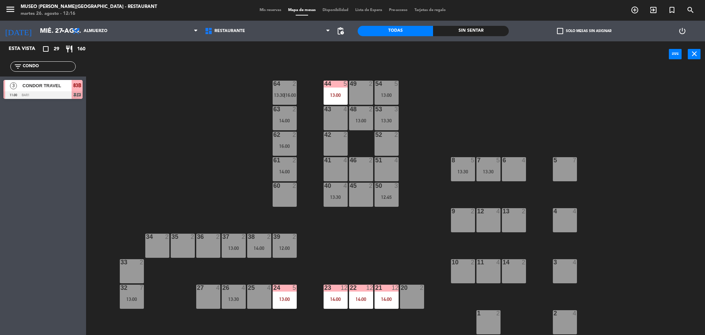
click at [462, 174] on div "13:30" at bounding box center [463, 171] width 24 height 5
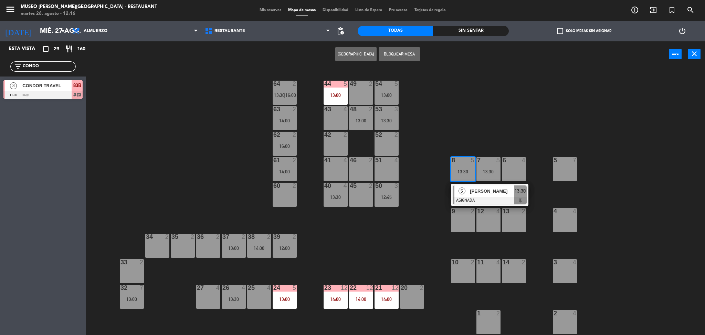
click at [499, 190] on span "[PERSON_NAME]" at bounding box center [492, 190] width 44 height 7
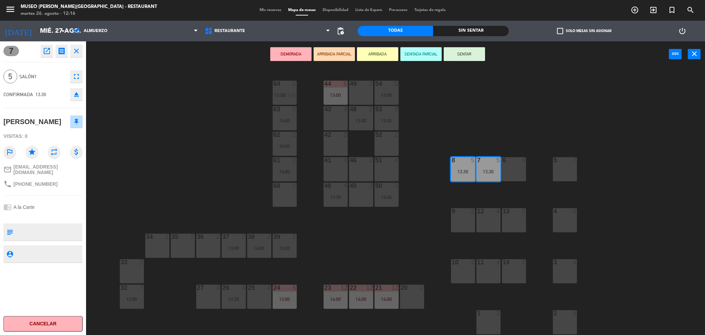
click at [561, 172] on div "5 7" at bounding box center [565, 169] width 24 height 24
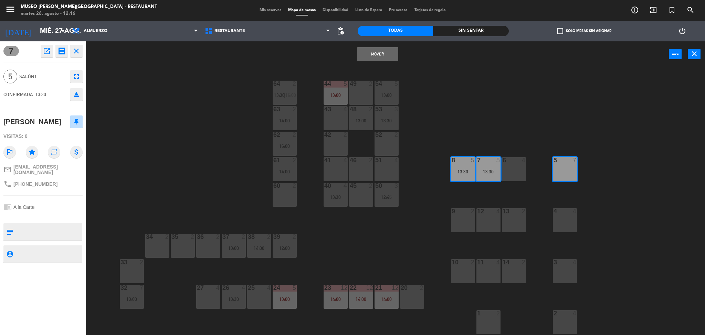
click at [379, 54] on button "Mover" at bounding box center [377, 54] width 41 height 14
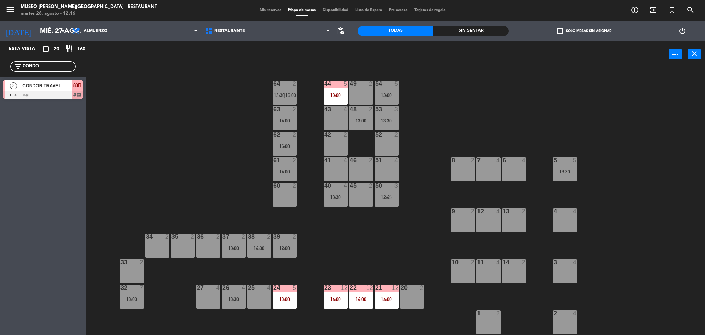
drag, startPoint x: 245, startPoint y: 200, endPoint x: 236, endPoint y: 198, distance: 9.3
click at [236, 198] on div "44 5 13:00 49 2 54 5 13:00 64 2 13:30 | 16:00 48 2 13:00 53 3 13:30 63 2 14:00 …" at bounding box center [399, 203] width 612 height 268
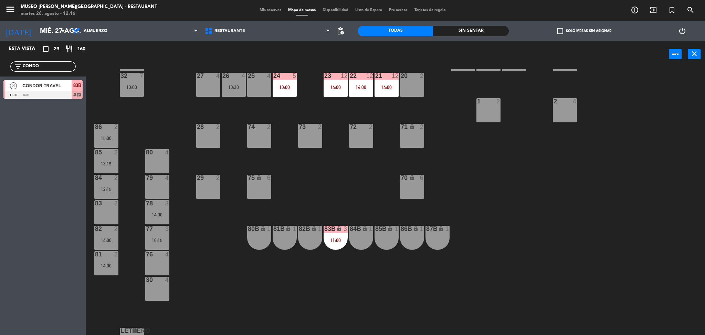
scroll to position [212, 0]
click at [100, 238] on div "14:00" at bounding box center [106, 240] width 24 height 5
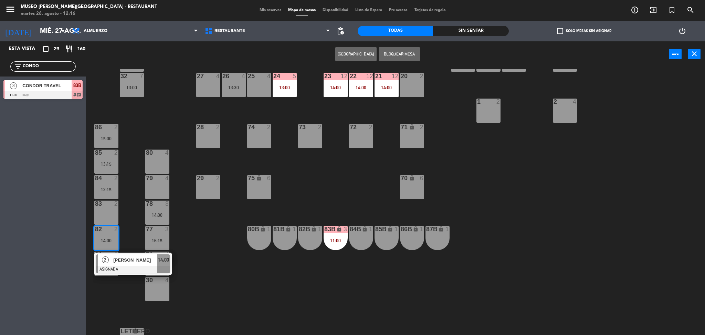
click at [137, 196] on div "44 5 13:00 49 2 54 5 13:00 64 2 13:30 | 16:00 48 2 13:00 53 3 13:30 63 2 14:00 …" at bounding box center [399, 203] width 612 height 268
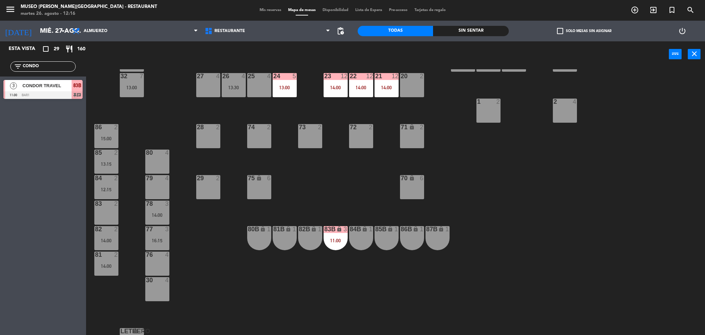
click at [109, 171] on div "85 2 13:15" at bounding box center [106, 161] width 24 height 24
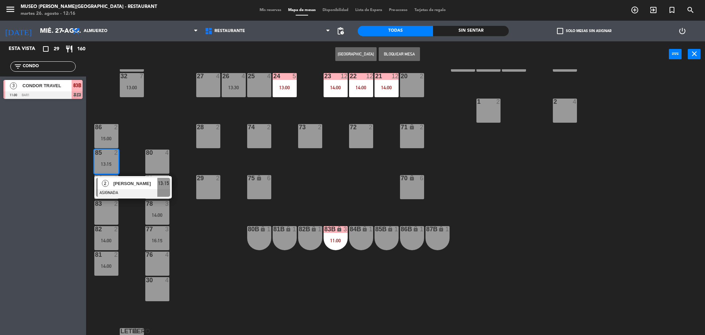
click at [136, 146] on div "44 5 13:00 49 2 54 5 13:00 64 2 13:30 | 16:00 48 2 13:00 53 3 13:30 63 2 14:00 …" at bounding box center [399, 203] width 612 height 268
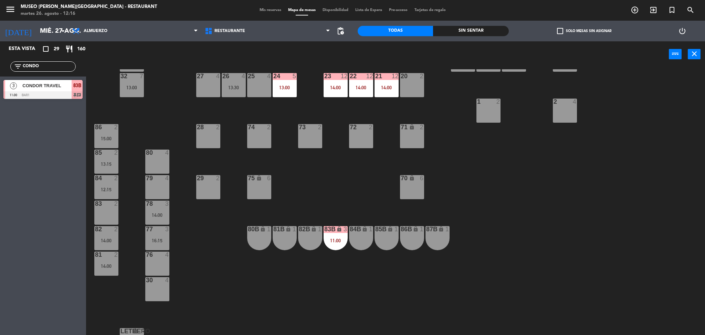
click at [112, 201] on div at bounding box center [106, 203] width 11 height 6
click at [117, 185] on div "84 2 12:15" at bounding box center [106, 187] width 24 height 24
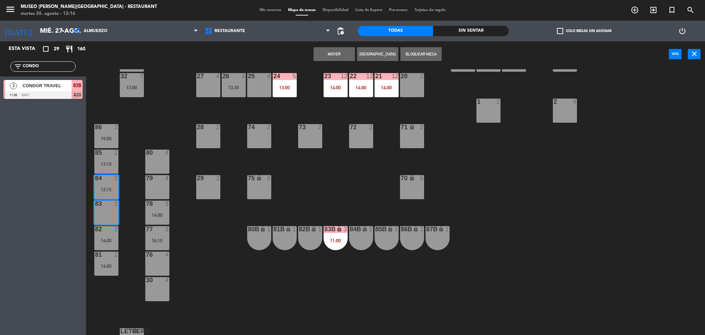
click at [122, 185] on div "44 5 13:00 49 2 54 5 13:00 64 2 13:30 | 16:00 48 2 13:00 53 3 13:30 63 2 14:00 …" at bounding box center [399, 203] width 612 height 268
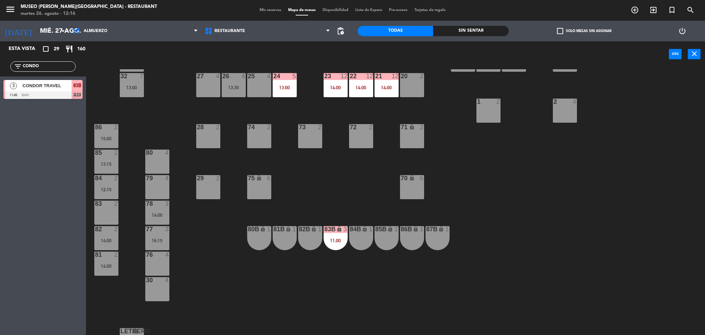
click at [111, 187] on div "12:15" at bounding box center [106, 189] width 24 height 5
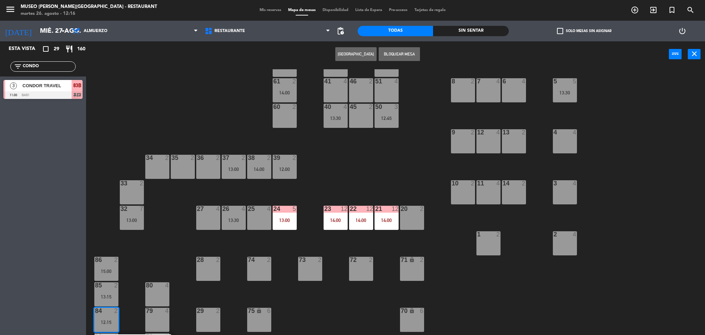
scroll to position [0, 0]
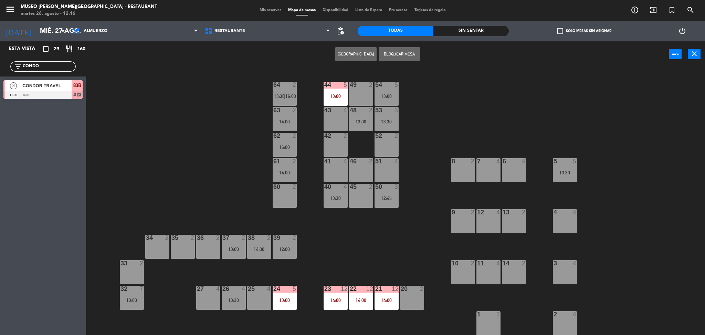
click at [338, 146] on div "42 2" at bounding box center [336, 145] width 24 height 24
click at [337, 57] on button "Mover" at bounding box center [334, 54] width 41 height 14
drag, startPoint x: 49, startPoint y: 67, endPoint x: 0, endPoint y: 65, distance: 49.0
click at [0, 65] on div "filter_list CONDO" at bounding box center [43, 66] width 86 height 20
type input "SET"
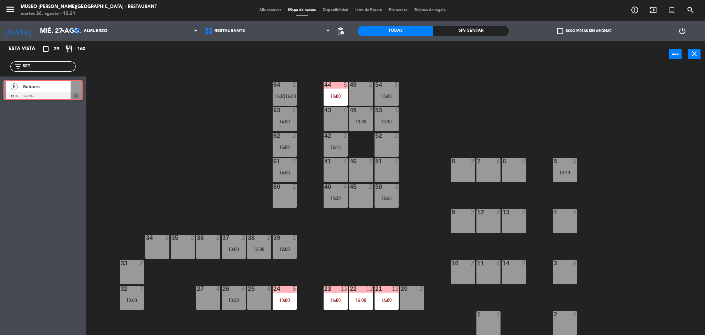
click at [12, 91] on div "8 Setours 12:30 Salón1 chat 8 Setours 12:30 Salón1 chat" at bounding box center [43, 90] width 86 height 28
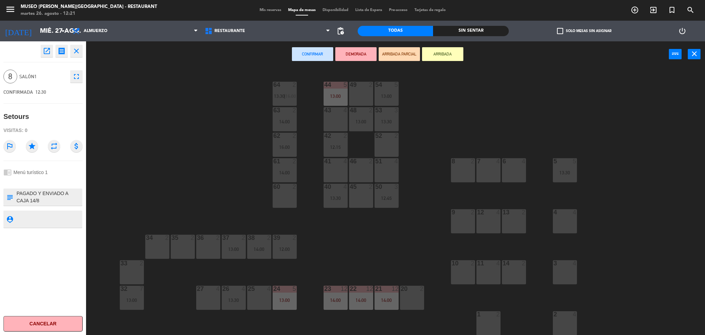
click at [383, 173] on div "51 4" at bounding box center [387, 170] width 24 height 24
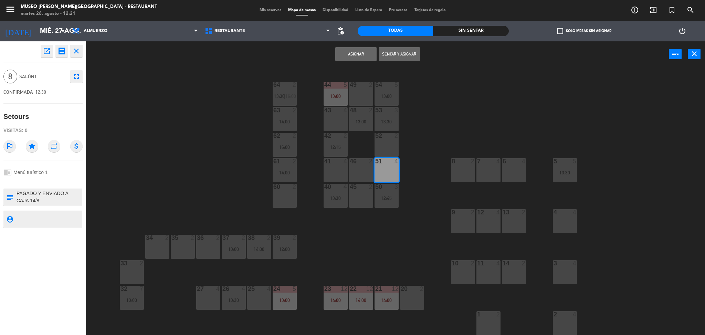
click at [362, 170] on div "46 2" at bounding box center [361, 170] width 24 height 24
click at [331, 170] on div "41 4" at bounding box center [336, 170] width 24 height 24
click at [346, 58] on button "Asignar" at bounding box center [355, 54] width 41 height 14
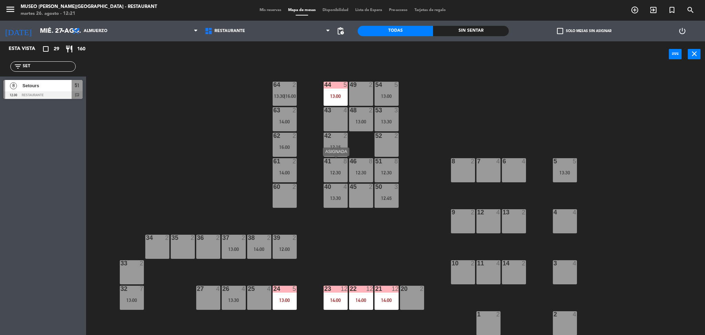
click at [336, 171] on div "12:30" at bounding box center [336, 172] width 24 height 5
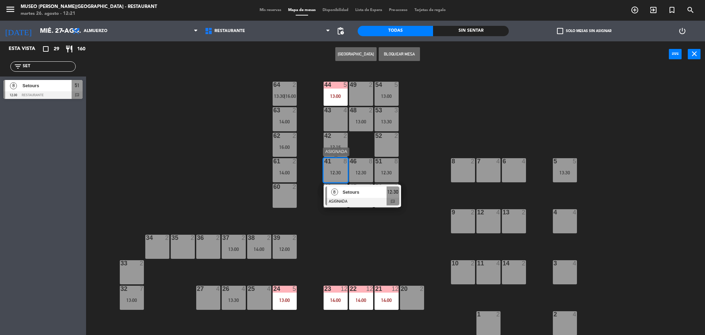
click at [368, 202] on div at bounding box center [362, 202] width 74 height 8
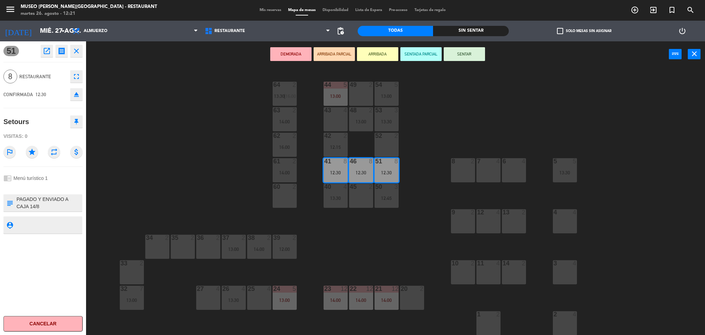
click at [467, 175] on div "8 2" at bounding box center [463, 170] width 24 height 24
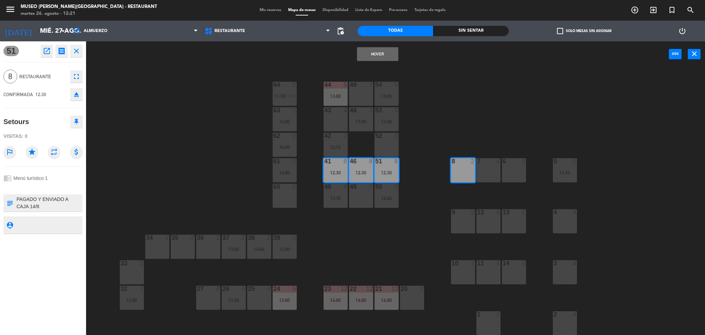
click at [384, 57] on button "Mover" at bounding box center [377, 54] width 41 height 14
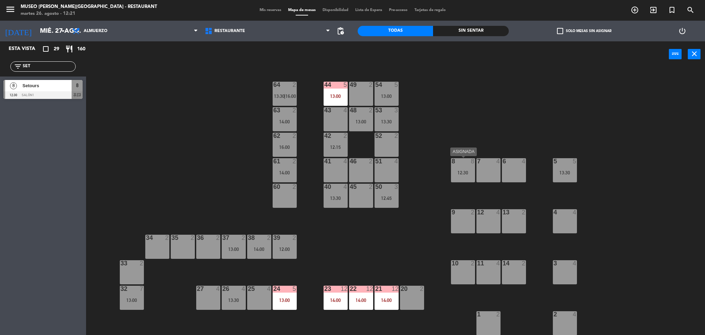
click at [460, 176] on div "8 8 12:30" at bounding box center [463, 170] width 24 height 24
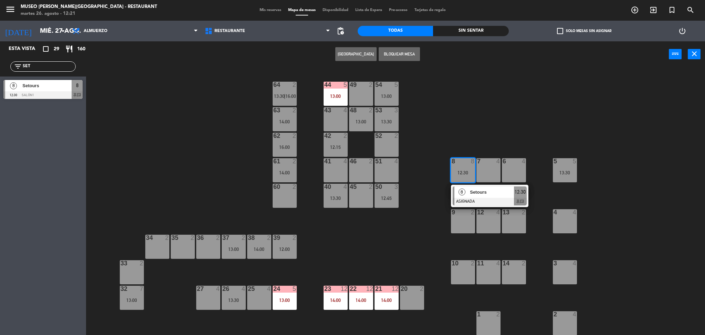
click at [468, 188] on div "8" at bounding box center [462, 191] width 15 height 11
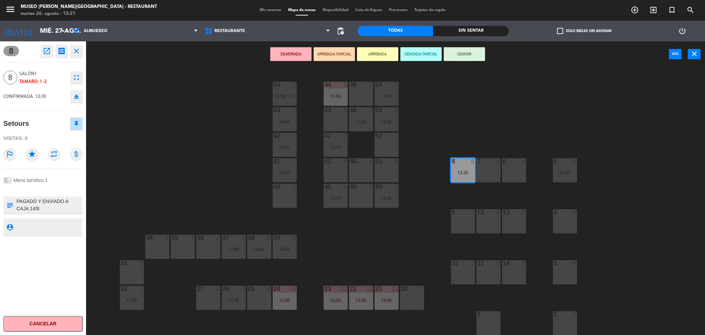
click at [39, 200] on textarea at bounding box center [49, 205] width 66 height 14
click at [394, 165] on div "51 4" at bounding box center [387, 170] width 24 height 24
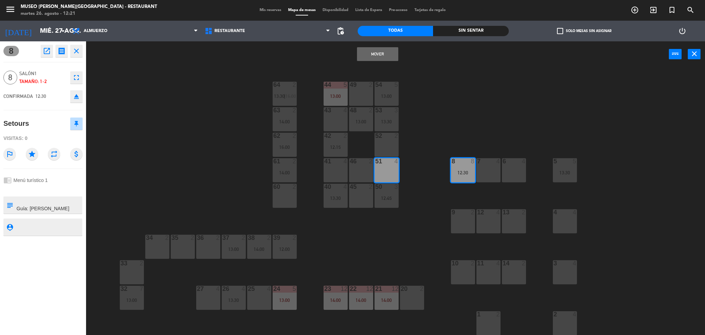
click at [366, 167] on div "46 2" at bounding box center [361, 170] width 24 height 24
click at [364, 54] on button "Mover y Unir" at bounding box center [377, 54] width 41 height 14
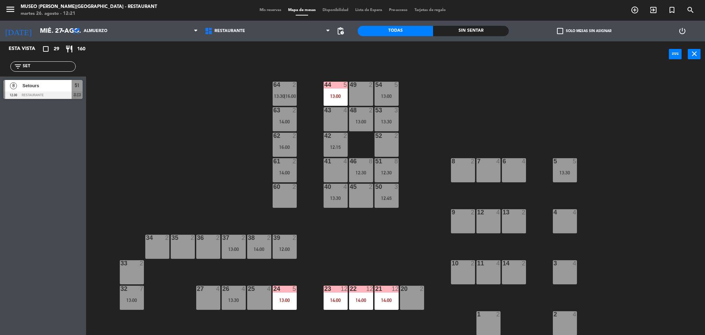
click at [375, 298] on div "14:00" at bounding box center [387, 300] width 24 height 5
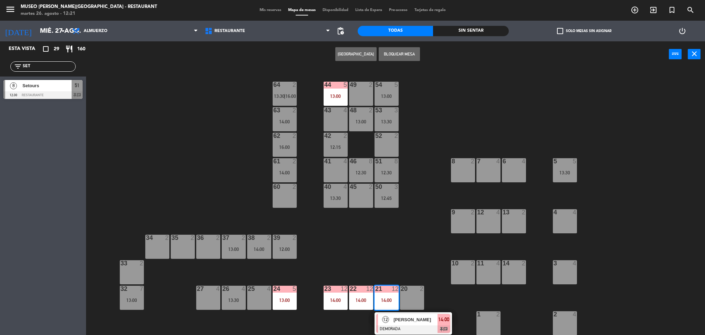
click at [396, 320] on span "[PERSON_NAME]" at bounding box center [416, 319] width 44 height 7
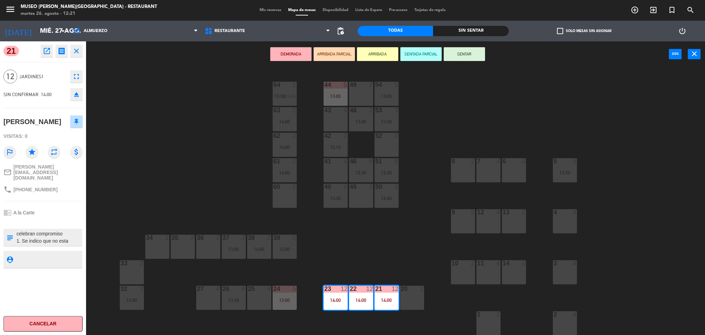
click at [67, 234] on textarea at bounding box center [49, 237] width 66 height 14
click at [390, 250] on div "44 5 13:00 49 2 54 5 13:00 64 2 13:30 | 16:00 48 2 13:00 53 3 13:30 63 2 14:00 …" at bounding box center [399, 203] width 612 height 268
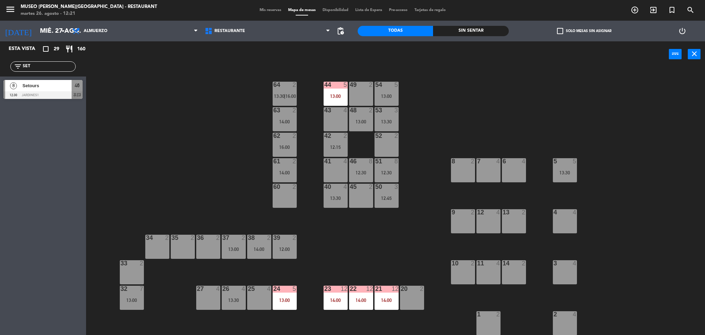
click at [384, 174] on div "12:30" at bounding box center [387, 172] width 24 height 5
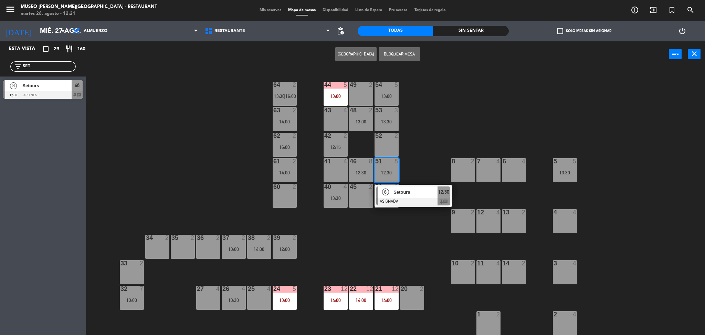
click at [400, 190] on span "Setours" at bounding box center [416, 191] width 44 height 7
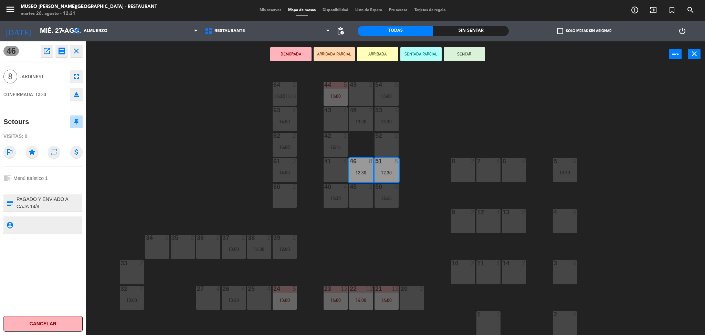
click at [303, 57] on button "DEMORADA" at bounding box center [290, 54] width 41 height 14
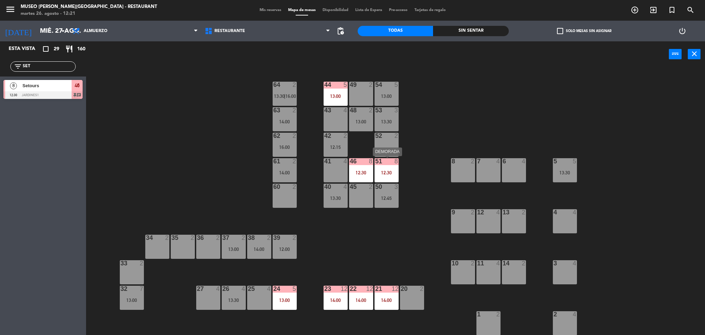
click at [381, 173] on div "12:30" at bounding box center [387, 172] width 24 height 5
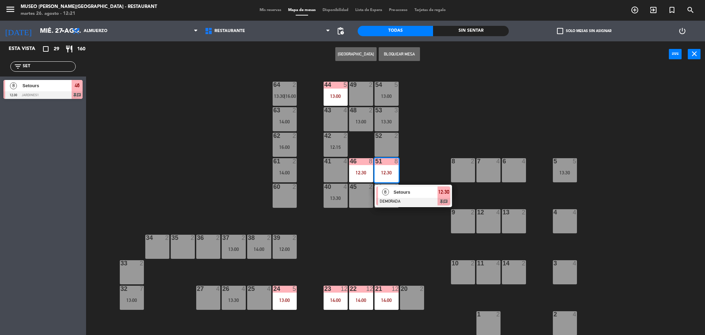
click at [403, 197] on div "Setours" at bounding box center [415, 191] width 45 height 11
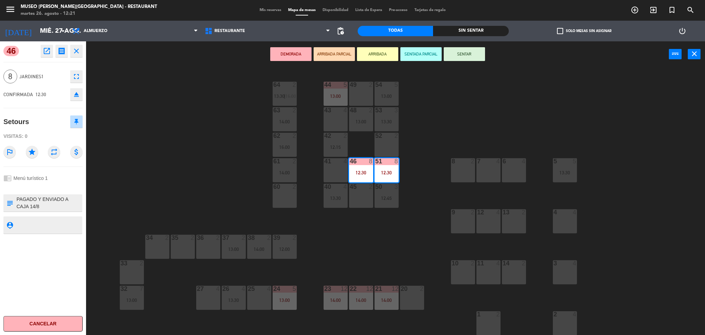
drag, startPoint x: 42, startPoint y: 126, endPoint x: 0, endPoint y: 123, distance: 41.4
click at [0, 123] on div "46 open_in_new receipt 12:30 PM mié., 27 ago. 8 personas Setours Mesa 46+51 EXP…" at bounding box center [43, 187] width 86 height 293
copy div "Setours"
click at [43, 52] on icon "open_in_new" at bounding box center [47, 51] width 8 height 8
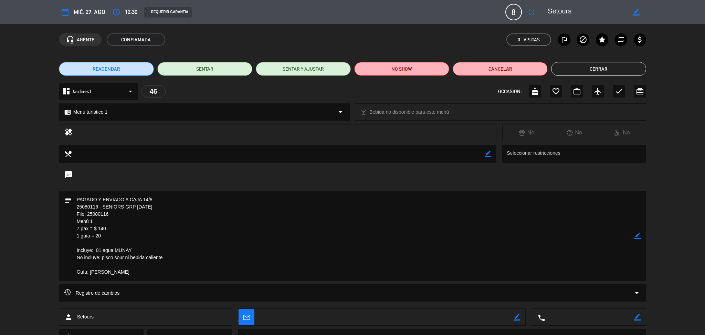
click at [302, 252] on textarea at bounding box center [353, 236] width 563 height 90
click at [576, 70] on button "Cerrar" at bounding box center [598, 69] width 95 height 14
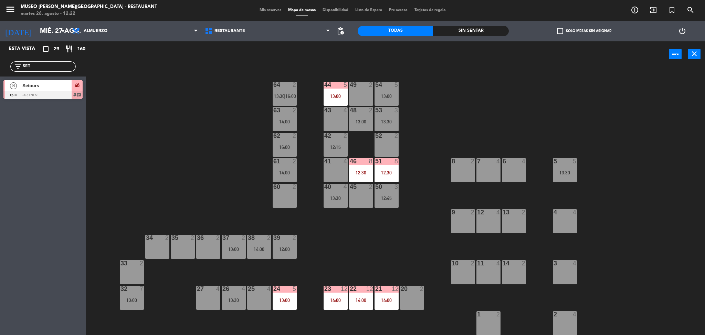
click at [199, 155] on div "44 5 13:00 49 2 54 5 13:00 64 2 13:30 | 16:00 48 2 13:00 53 3 13:30 63 2 14:00 …" at bounding box center [399, 203] width 612 height 268
click at [233, 253] on div "37 2 13:00" at bounding box center [234, 246] width 24 height 24
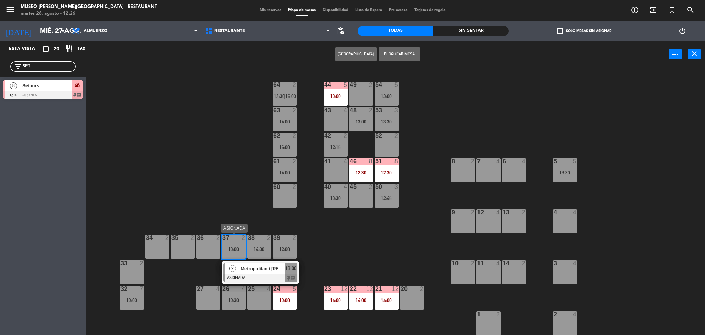
click at [240, 278] on div at bounding box center [260, 278] width 74 height 8
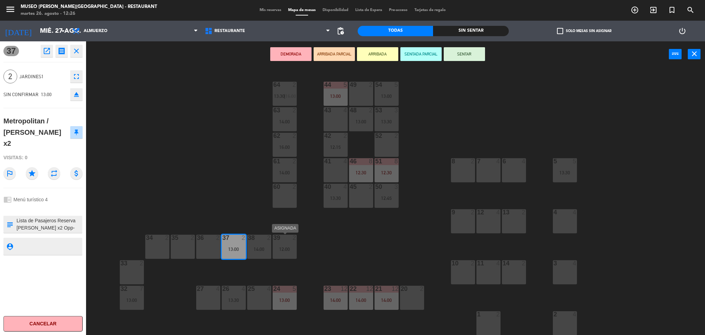
click at [284, 250] on div "12:00" at bounding box center [285, 249] width 24 height 5
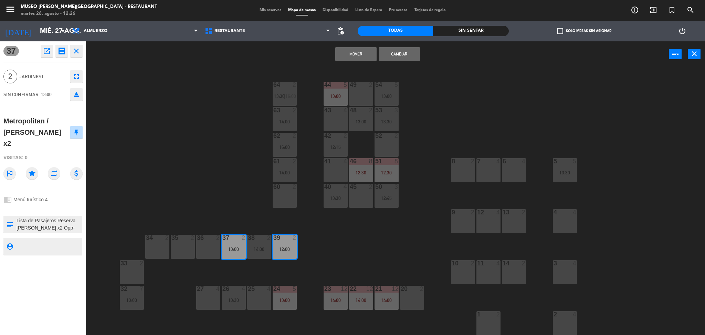
click at [399, 53] on button "Cambiar" at bounding box center [399, 54] width 41 height 14
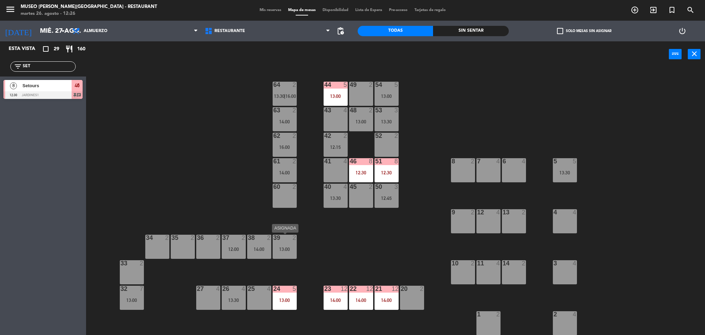
click at [285, 239] on div at bounding box center [284, 237] width 11 height 6
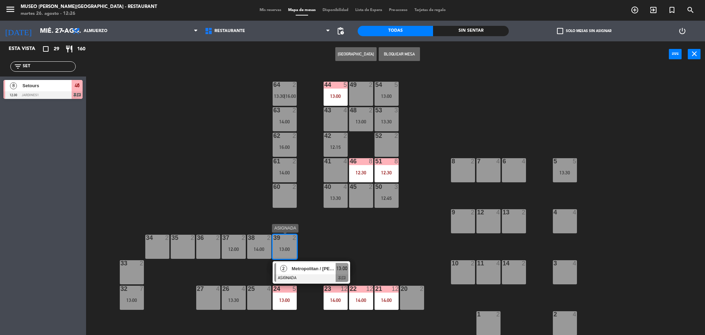
click at [324, 266] on span "Metropolitan / [PERSON_NAME] x2" at bounding box center [314, 268] width 44 height 7
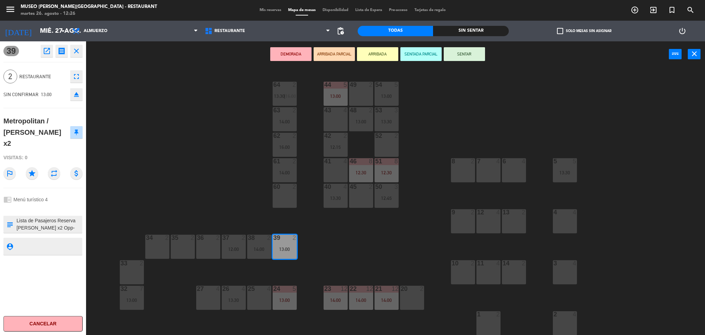
click at [293, 54] on button "DEMORADA" at bounding box center [290, 54] width 41 height 14
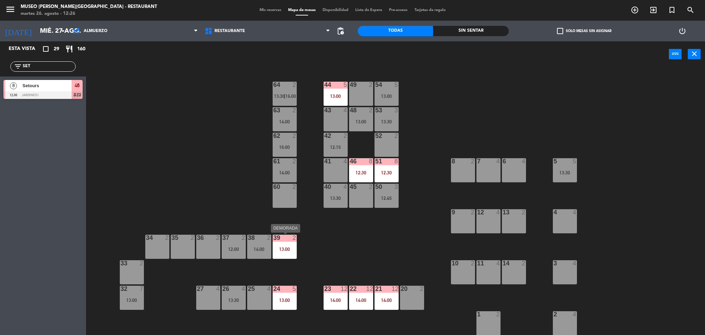
click at [282, 239] on div at bounding box center [284, 237] width 11 height 6
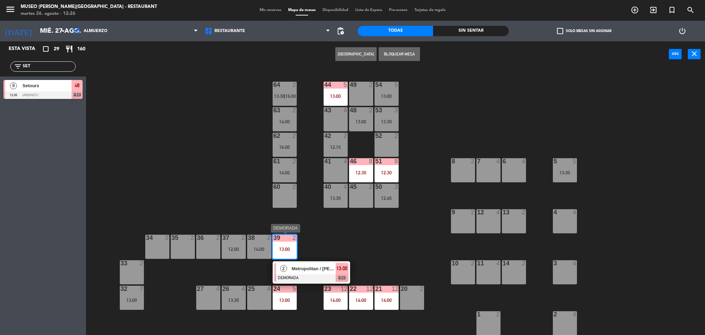
click at [320, 270] on span "Metropolitan / [PERSON_NAME] x2" at bounding box center [314, 268] width 44 height 7
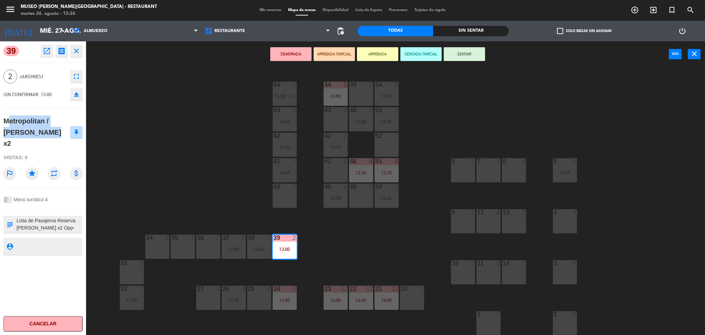
drag, startPoint x: 37, startPoint y: 134, endPoint x: 0, endPoint y: 120, distance: 39.5
click at [0, 120] on div "39 open_in_new receipt 1:00 PM mié., 27 ago. 2 personas Metropolitan / Geda Lis…" at bounding box center [43, 187] width 86 height 293
copy div "Metropolitan / [PERSON_NAME] x2"
click at [162, 142] on div "44 5 13:00 49 2 54 5 13:00 64 2 13:30 | 16:00 48 2 13:00 53 3 13:30 63 2 14:00 …" at bounding box center [399, 203] width 612 height 268
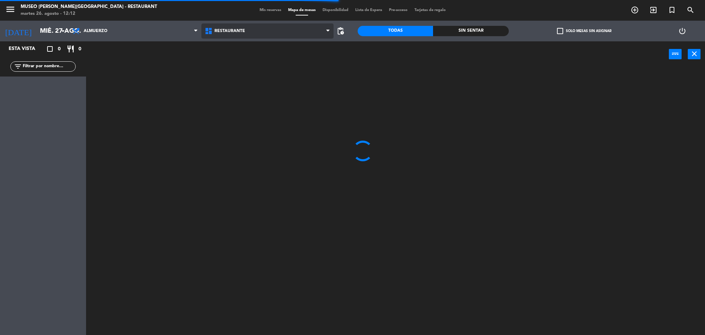
click at [229, 29] on span "Restaurante" at bounding box center [230, 31] width 31 height 5
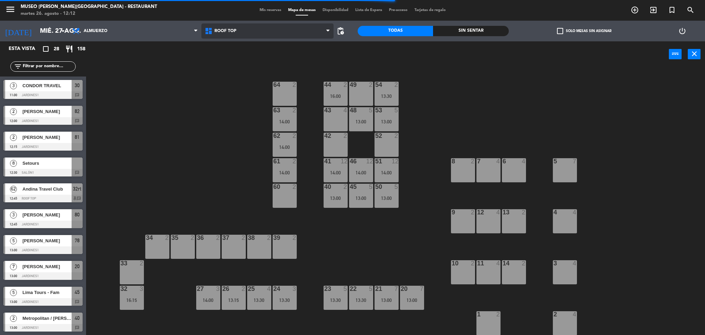
click at [274, 56] on ng-component "menu Museo Larco Café - Restaurant martes 26. agosto - 12:12 Mis reservas Mapa …" at bounding box center [352, 168] width 705 height 337
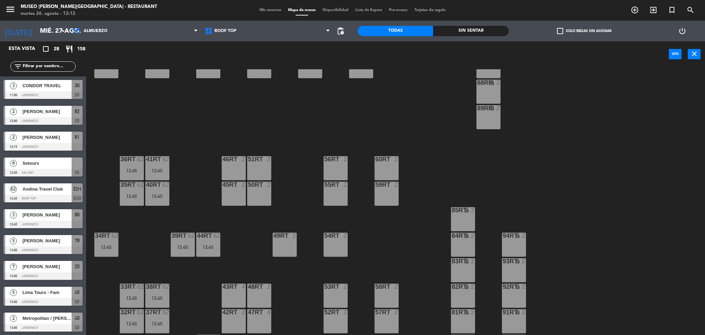
scroll to position [253, 0]
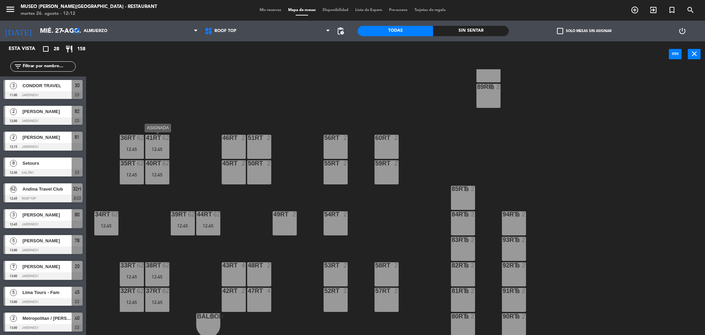
click at [165, 149] on div "12:45" at bounding box center [157, 149] width 24 height 5
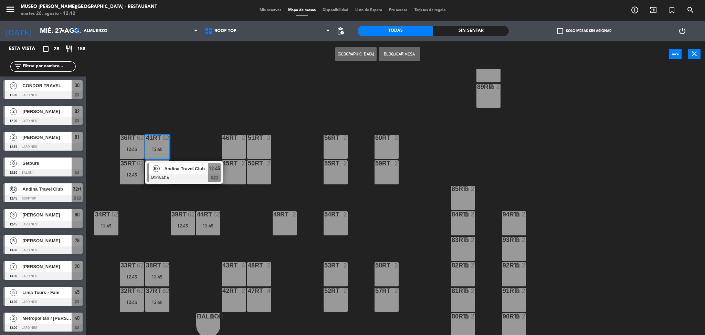
click at [195, 162] on div "62 Andina Travel Club ASIGNADA 12:45 chat" at bounding box center [183, 172] width 77 height 22
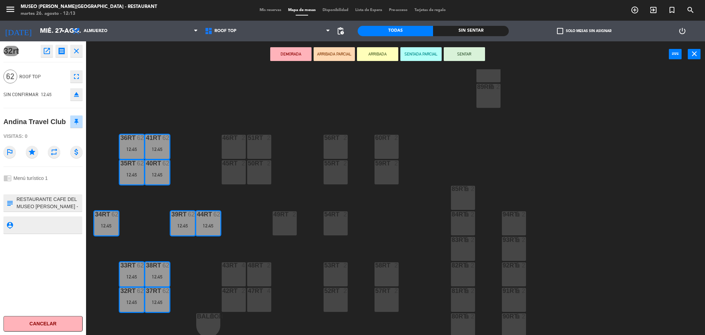
click at [39, 207] on textarea at bounding box center [49, 203] width 66 height 14
click at [50, 45] on button "open_in_new" at bounding box center [47, 51] width 12 height 12
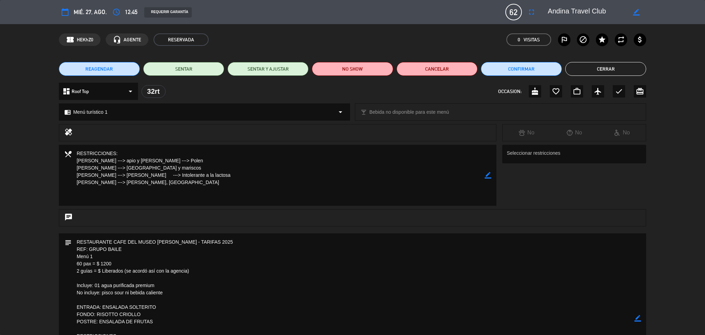
click at [231, 247] on textarea at bounding box center [353, 317] width 563 height 169
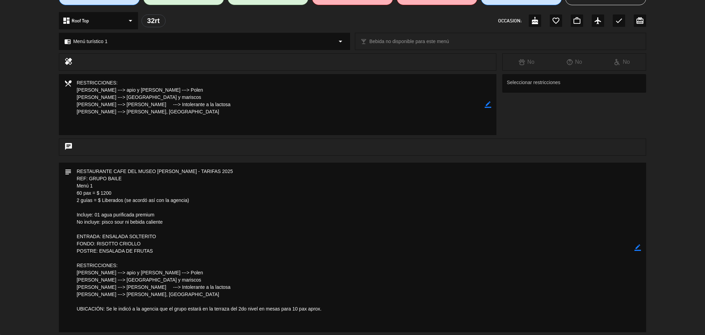
scroll to position [0, 0]
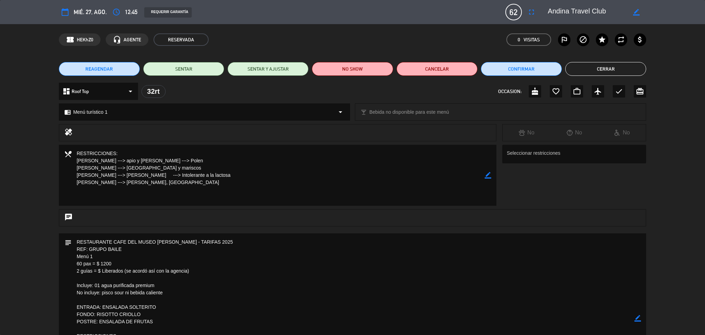
click at [573, 69] on button "Cerrar" at bounding box center [605, 69] width 81 height 14
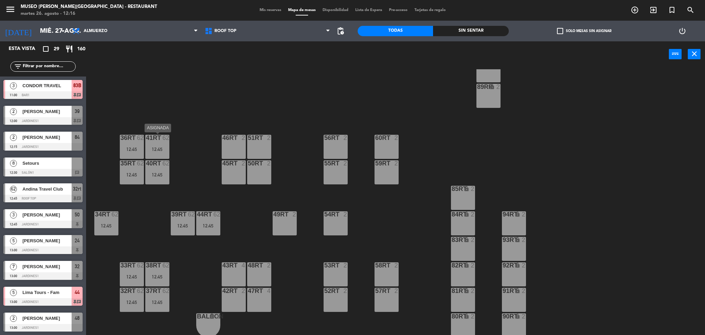
click at [157, 149] on div "12:45" at bounding box center [157, 149] width 24 height 5
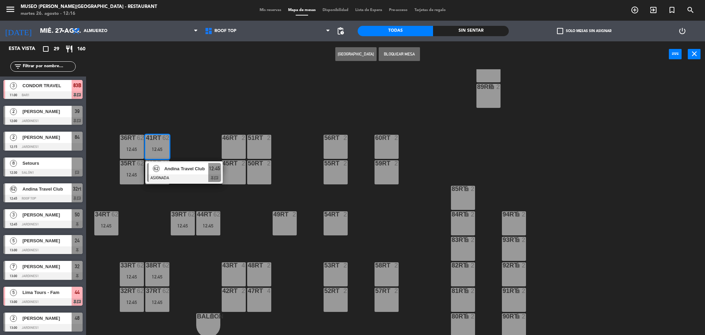
click at [189, 177] on div at bounding box center [184, 178] width 74 height 8
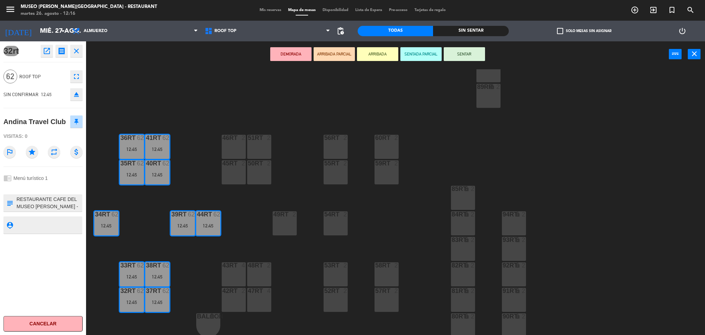
click at [300, 54] on button "DEMORADA" at bounding box center [290, 54] width 41 height 14
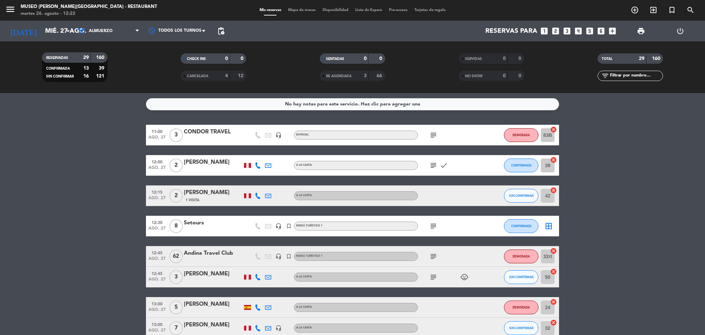
click at [432, 253] on icon "subject" at bounding box center [433, 256] width 8 height 8
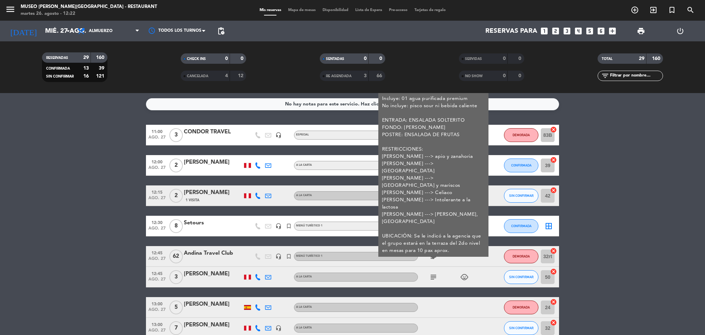
click at [234, 255] on div "Andina Travel Club" at bounding box center [213, 253] width 59 height 9
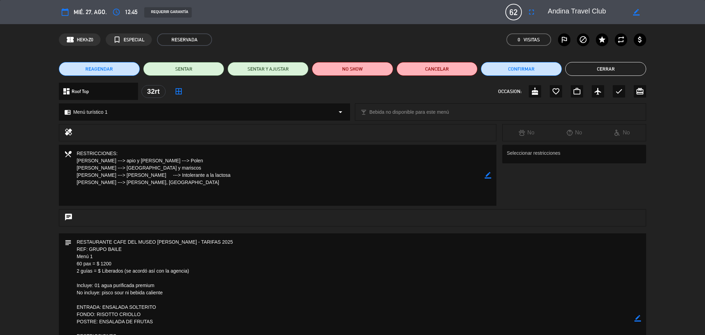
drag, startPoint x: 346, startPoint y: 50, endPoint x: 431, endPoint y: 39, distance: 85.3
click at [346, 50] on div "confirmation_number HEKhZ0 turned_in_not ESPECIAL RESERVADA 0 Visitas outlined_…" at bounding box center [352, 39] width 705 height 31
click at [599, 9] on textarea at bounding box center [587, 12] width 79 height 12
drag, startPoint x: 605, startPoint y: 11, endPoint x: 519, endPoint y: 13, distance: 86.1
click at [519, 13] on div "calendar_today mié. 27, ago. access_time 12:45 REQUERIR GARANTÍA 62 Andina Trav…" at bounding box center [353, 12] width 588 height 17
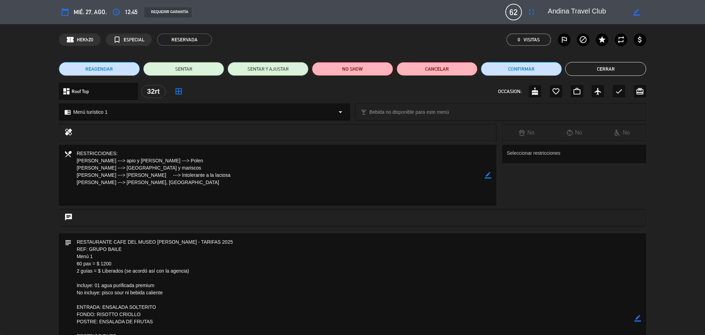
click at [185, 315] on textarea at bounding box center [353, 317] width 563 height 169
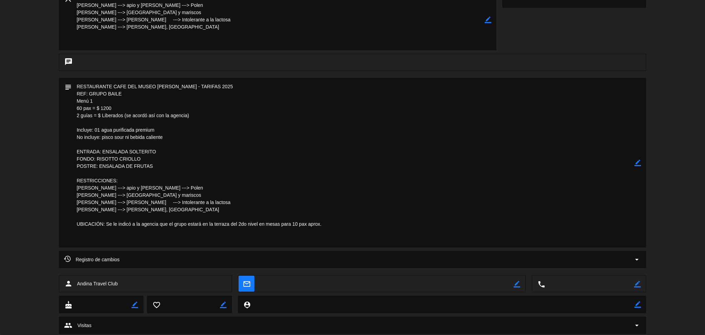
drag, startPoint x: 327, startPoint y: 239, endPoint x: 122, endPoint y: 250, distance: 205.5
click at [44, 255] on div "calendar_today mié. 27, ago. access_time 12:45 REQUERIR GARANTÍA 62 Andina Trav…" at bounding box center [352, 167] width 705 height 335
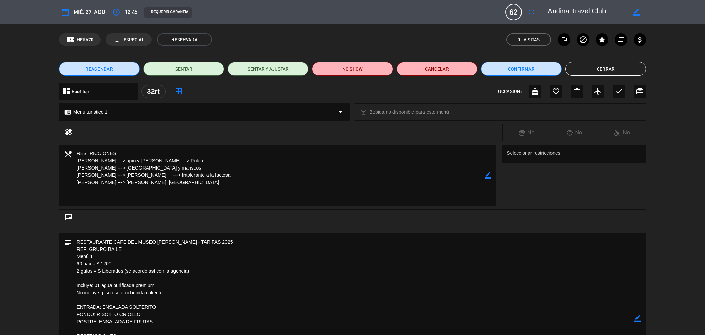
click at [574, 62] on button "Cerrar" at bounding box center [605, 69] width 81 height 14
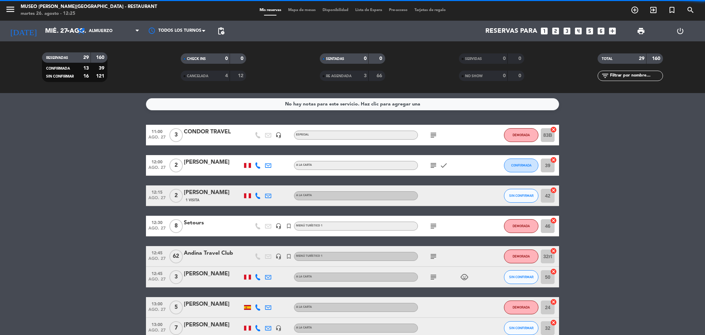
scroll to position [46, 0]
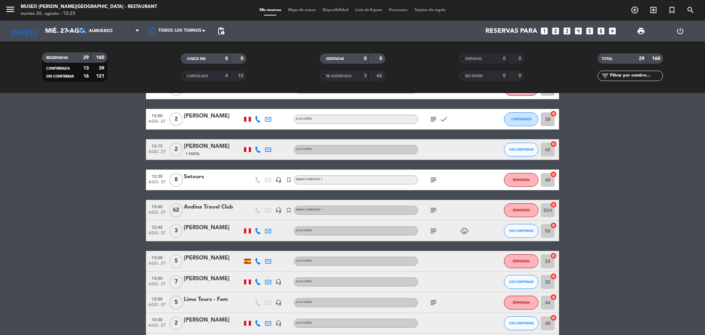
click at [431, 228] on icon "subject" at bounding box center [433, 231] width 8 height 8
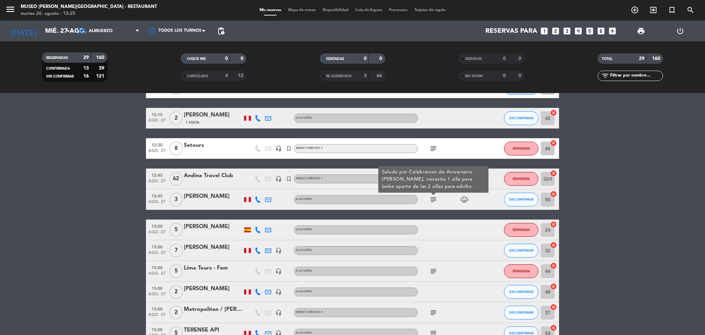
click at [433, 269] on icon "subject" at bounding box center [433, 271] width 8 height 8
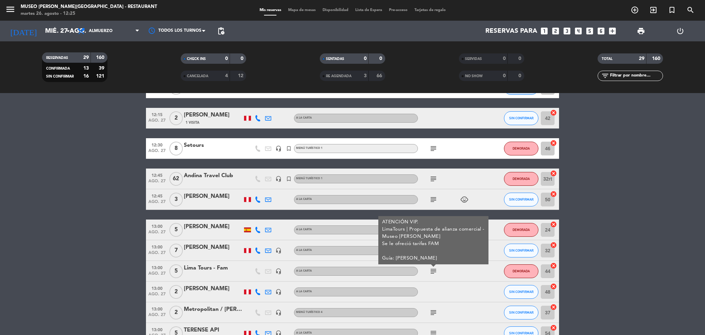
click at [223, 267] on div "Lima Tours - Fam" at bounding box center [213, 267] width 59 height 9
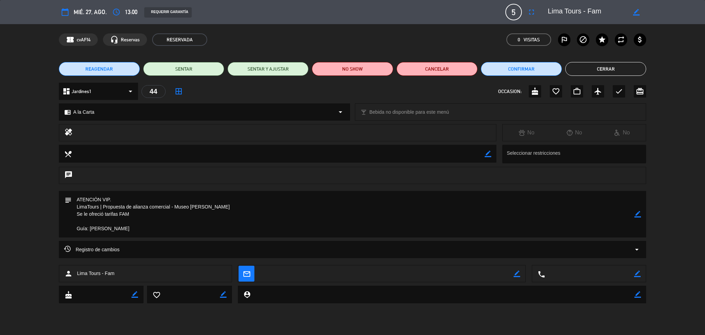
drag, startPoint x: 606, startPoint y: 9, endPoint x: 540, endPoint y: 2, distance: 66.8
click at [540, 2] on div "calendar_today mié. 27, ago. access_time 13:00 REQUERIR GARANTÍA 5 Lima Tours -…" at bounding box center [352, 12] width 705 height 24
click at [335, 38] on div "confirmation_number cvAFf4 headset_mic Reservas RESERVADA 0 Visitas outlined_fl…" at bounding box center [353, 39] width 588 height 12
click at [595, 71] on button "Cerrar" at bounding box center [605, 69] width 81 height 14
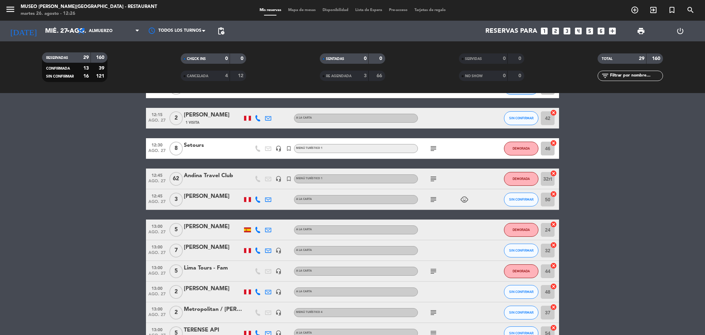
click at [431, 270] on icon "subject" at bounding box center [433, 271] width 8 height 8
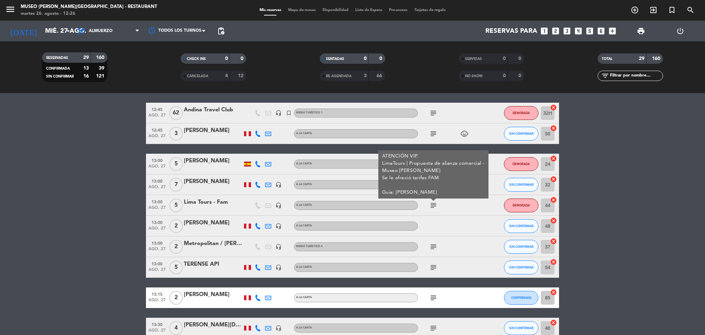
scroll to position [144, 0]
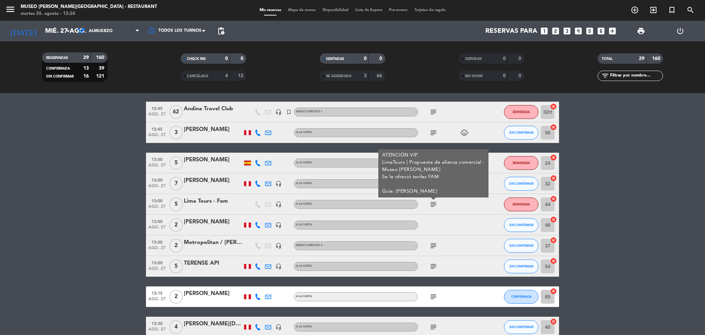
click at [430, 247] on icon "subject" at bounding box center [433, 245] width 8 height 8
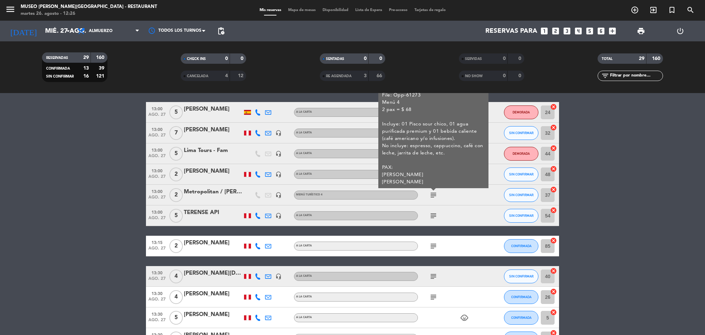
scroll to position [196, 0]
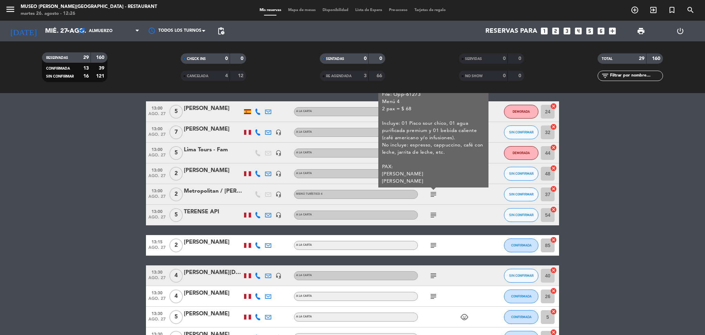
click at [435, 216] on icon "subject" at bounding box center [433, 215] width 8 height 8
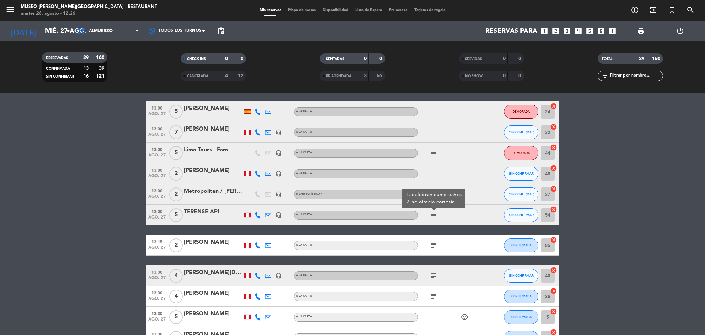
click at [434, 244] on icon "subject" at bounding box center [433, 245] width 8 height 8
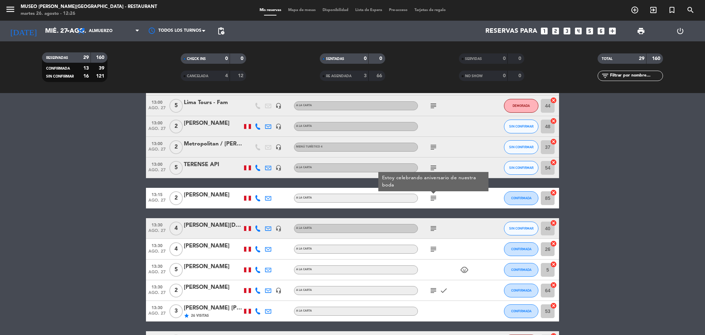
scroll to position [244, 0]
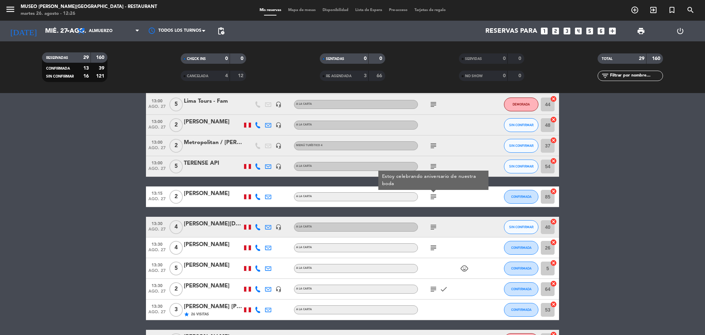
click at [433, 229] on icon "subject" at bounding box center [433, 227] width 8 height 8
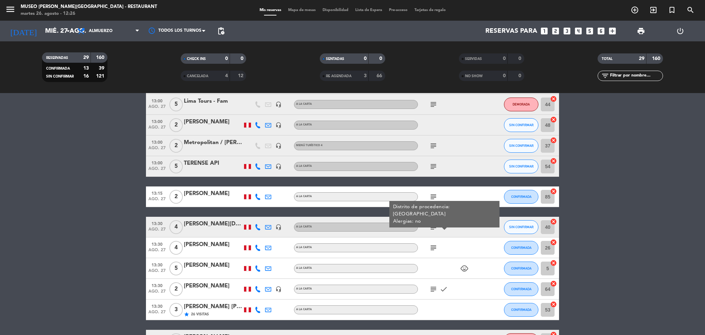
click at [433, 248] on icon "subject" at bounding box center [433, 247] width 8 height 8
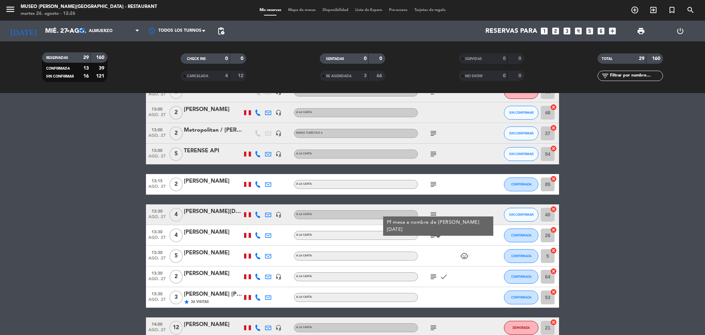
scroll to position [257, 0]
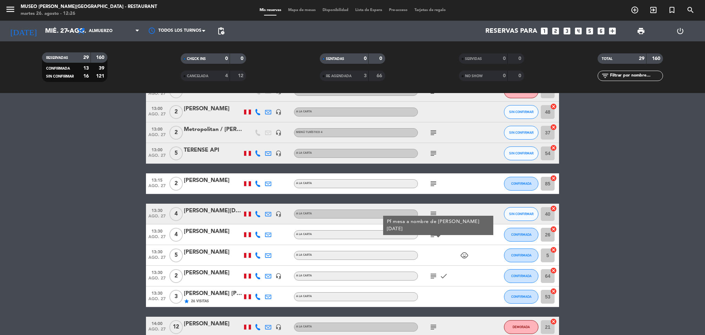
click at [432, 272] on icon "subject" at bounding box center [433, 276] width 8 height 8
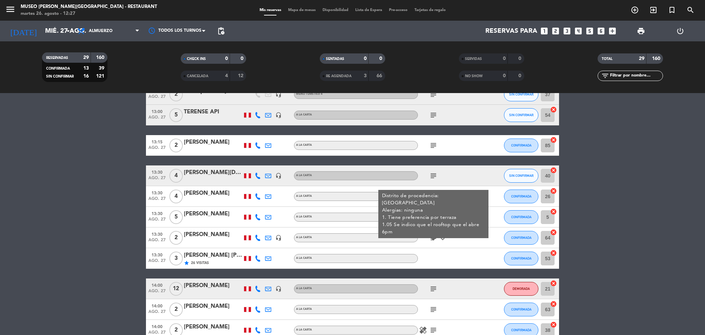
scroll to position [299, 0]
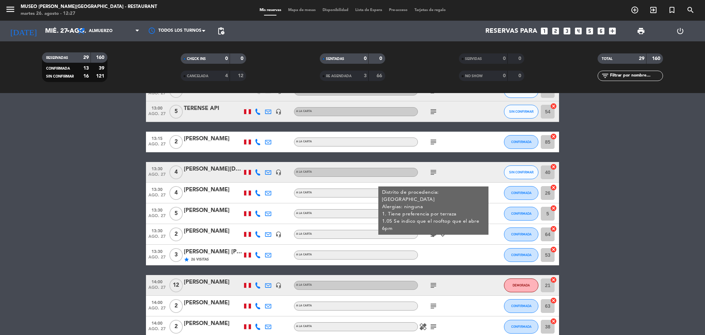
click at [238, 257] on div "star 26 Visitas" at bounding box center [213, 259] width 59 height 6
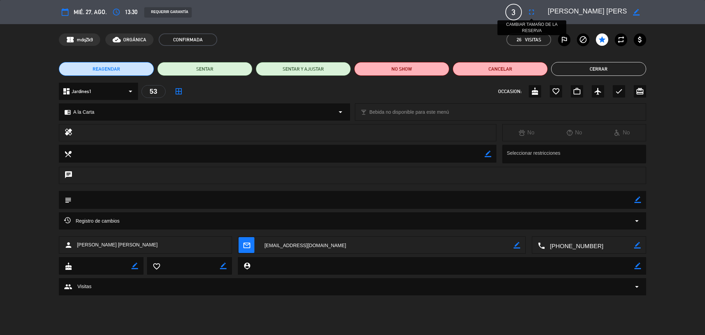
drag, startPoint x: 618, startPoint y: 11, endPoint x: 532, endPoint y: 15, distance: 85.5
click at [532, 15] on div "calendar_today mié. 27, ago. access_time 13:30 REQUERIR GARANTÍA 3 Ulla Holmqui…" at bounding box center [353, 12] width 588 height 17
click at [305, 35] on div "confirmation_number mdqZk9 cloud_done ORGÁNICA CONFIRMADA 26 Visitas outlined_f…" at bounding box center [353, 39] width 588 height 12
click at [556, 65] on button "Cerrar" at bounding box center [598, 69] width 95 height 14
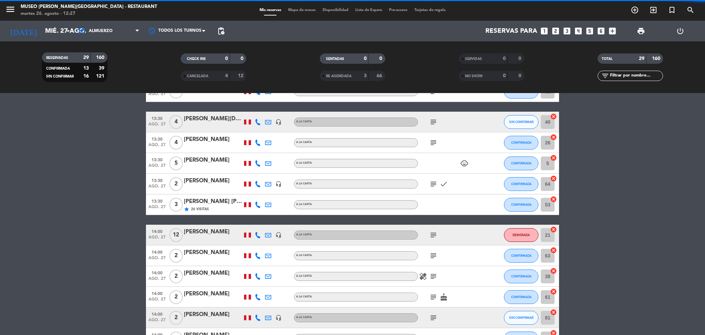
scroll to position [354, 0]
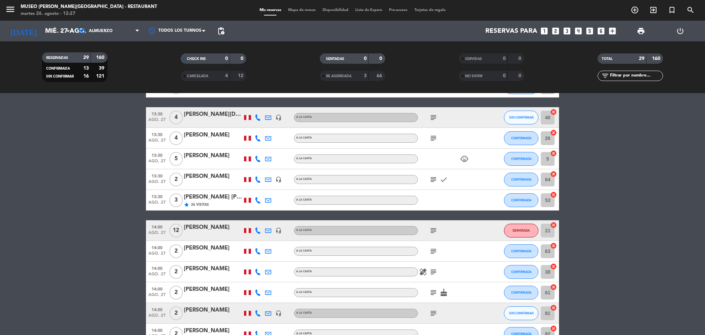
click at [433, 231] on icon "subject" at bounding box center [433, 230] width 8 height 8
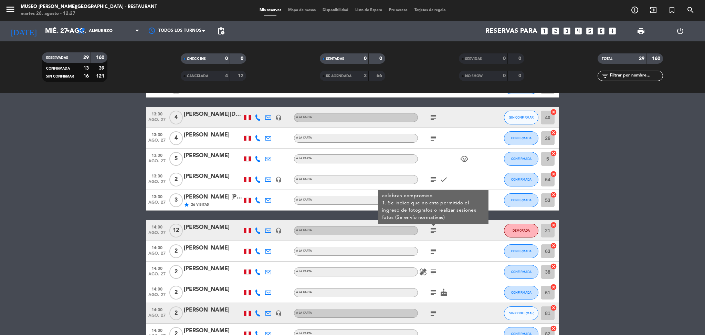
click at [432, 245] on div "subject" at bounding box center [449, 251] width 62 height 20
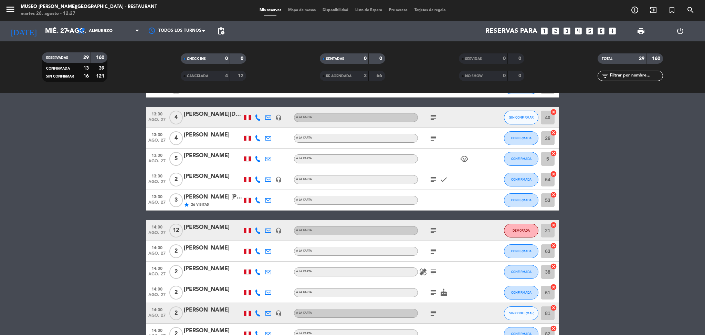
click at [432, 250] on icon "subject" at bounding box center [433, 251] width 8 height 8
click at [433, 272] on icon "subject" at bounding box center [433, 272] width 8 height 8
click at [432, 290] on icon "subject" at bounding box center [433, 292] width 8 height 8
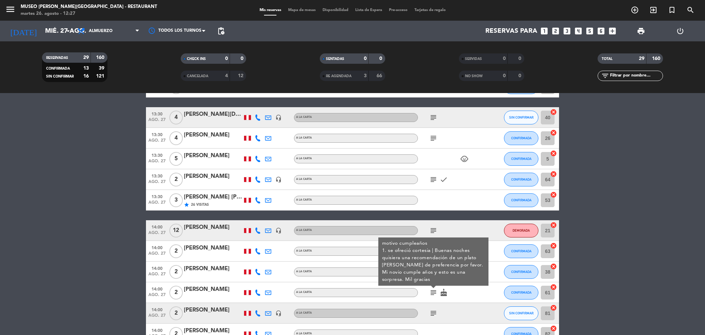
scroll to position [389, 0]
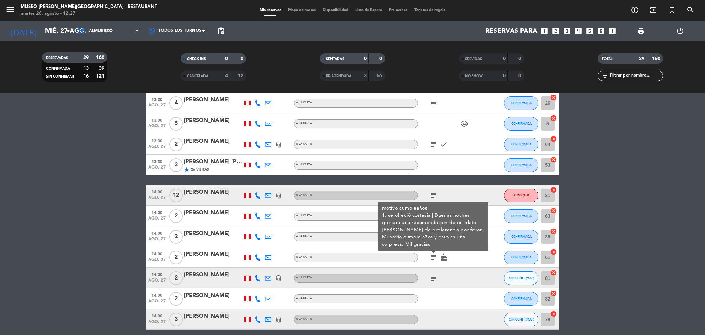
click at [432, 275] on icon "subject" at bounding box center [433, 278] width 8 height 8
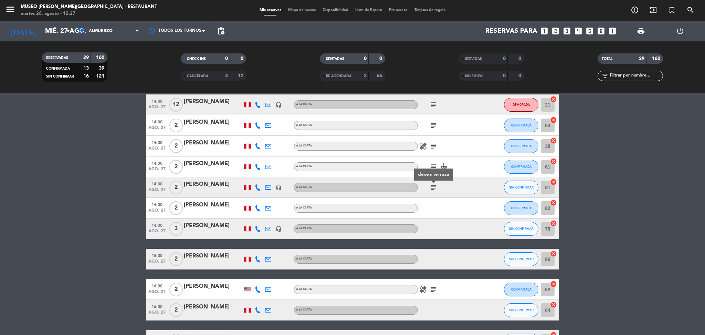
scroll to position [529, 0]
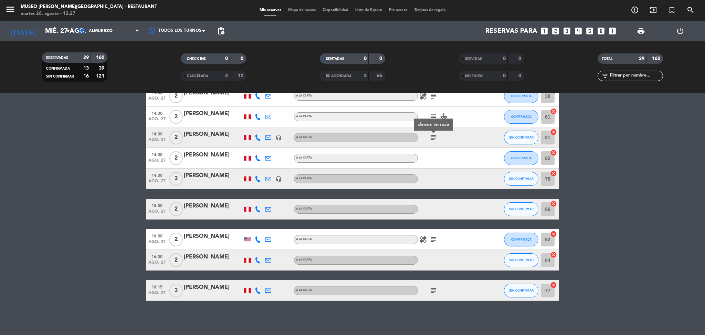
click at [432, 249] on div "healing subject" at bounding box center [449, 239] width 62 height 20
click at [431, 236] on icon "subject" at bounding box center [433, 239] width 8 height 8
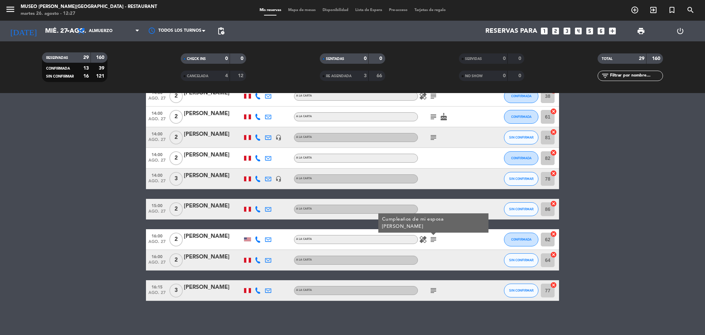
click at [434, 284] on div "subject" at bounding box center [449, 290] width 62 height 20
click at [433, 289] on icon "subject" at bounding box center [433, 290] width 8 height 8
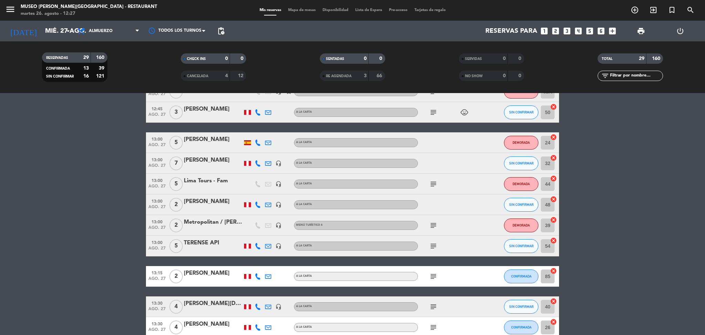
scroll to position [0, 0]
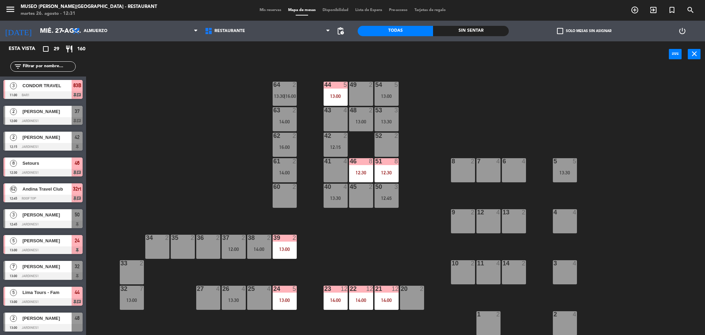
click at [349, 260] on div "44 5 13:00 49 2 54 5 13:00 64 2 13:30 | 16:00 48 2 13:00 53 3 13:30 63 2 14:00 …" at bounding box center [399, 203] width 612 height 268
click at [376, 289] on div "12" at bounding box center [372, 288] width 11 height 6
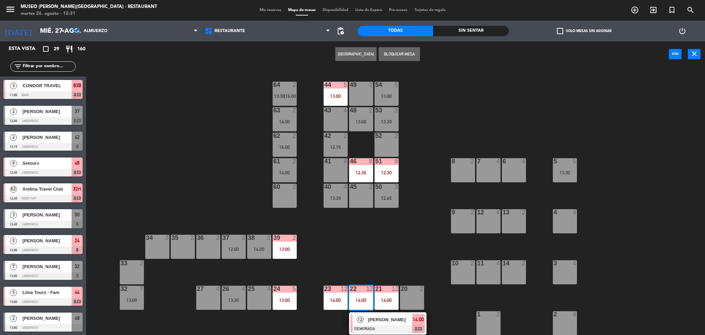
click at [411, 328] on div at bounding box center [388, 329] width 74 height 8
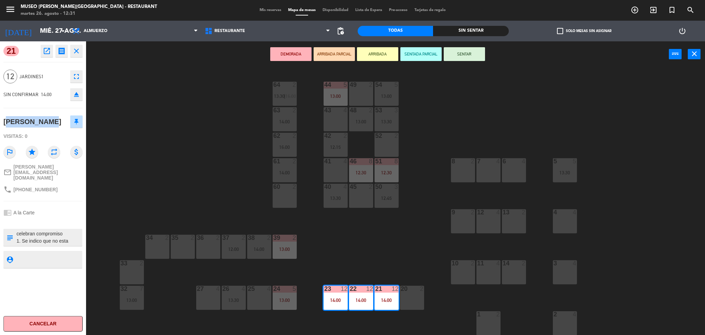
drag, startPoint x: 46, startPoint y: 122, endPoint x: 0, endPoint y: 121, distance: 46.5
click at [0, 121] on div "21 open_in_new receipt 2:00 PM [DATE] personas [PERSON_NAME] 21+22+23 EXPERIENC…" at bounding box center [43, 187] width 86 height 293
copy div "[PERSON_NAME]"
click at [298, 226] on div "44 5 13:00 49 2 54 5 13:00 64 2 13:30 | 16:00 48 2 13:00 53 3 13:30 63 2 14:00 …" at bounding box center [399, 203] width 612 height 268
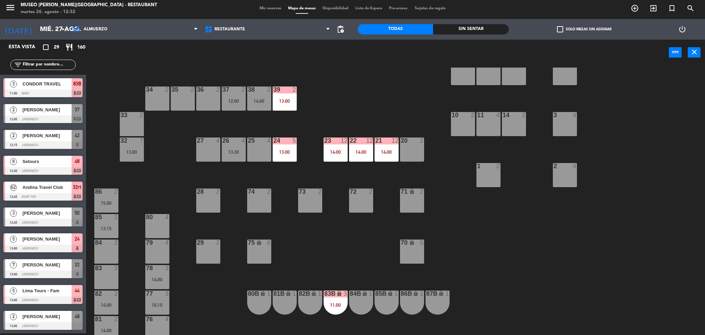
scroll to position [145, 0]
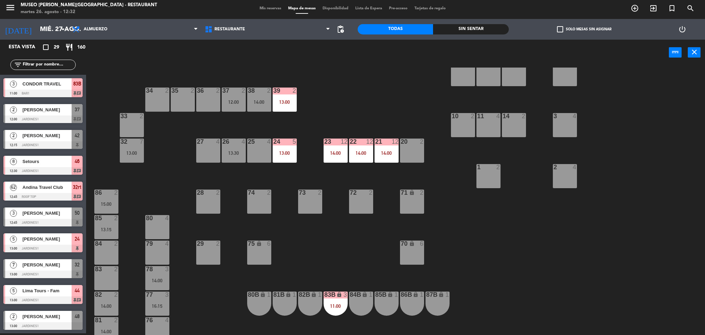
click at [290, 147] on div "24 5 13:00" at bounding box center [285, 150] width 24 height 24
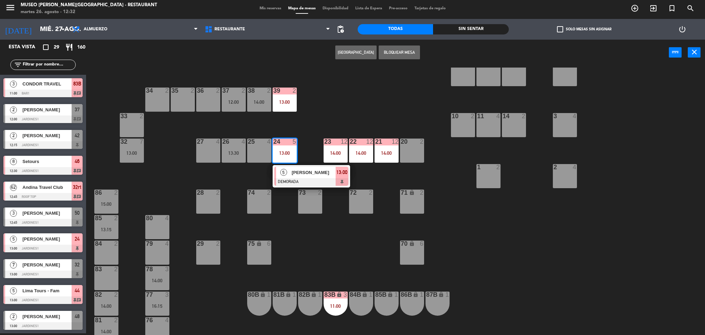
click at [313, 180] on div at bounding box center [311, 182] width 74 height 8
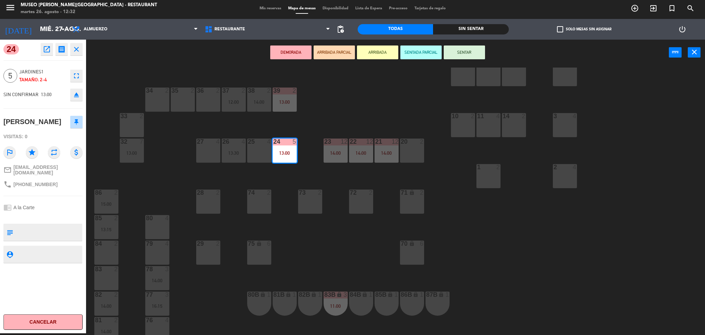
drag, startPoint x: 43, startPoint y: 133, endPoint x: 3, endPoint y: 125, distance: 40.5
click at [3, 125] on div "[PERSON_NAME]" at bounding box center [32, 121] width 58 height 11
copy div "[PERSON_NAME]"
click at [144, 148] on div "44 5 13:00 49 2 54 5 13:00 64 2 13:30 | 16:00 48 2 13:00 53 3 13:30 63 2 14:00 …" at bounding box center [399, 201] width 612 height 268
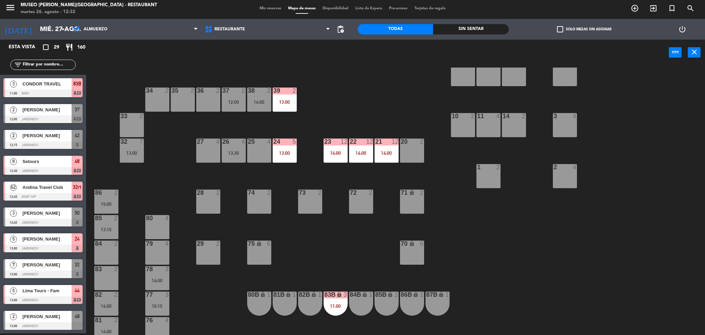
click at [134, 152] on div "13:00" at bounding box center [132, 152] width 24 height 5
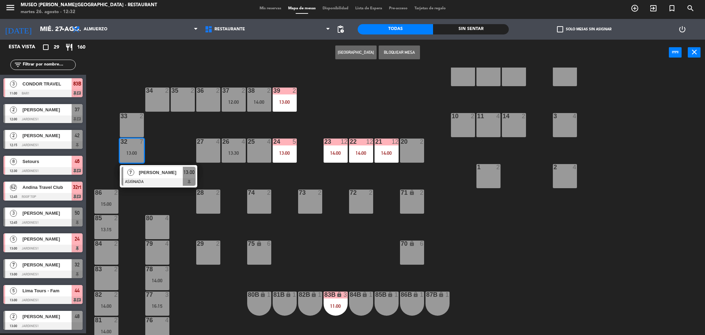
click at [163, 173] on span "[PERSON_NAME]" at bounding box center [161, 172] width 44 height 7
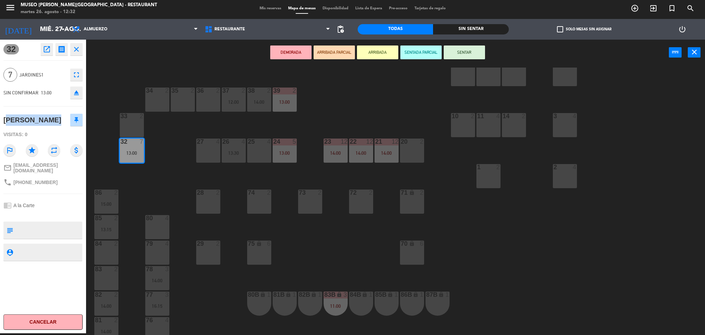
drag, startPoint x: 53, startPoint y: 121, endPoint x: 0, endPoint y: 121, distance: 53.4
click at [0, 121] on div "32 open_in_new receipt 1:00 PM [DATE] 7 personas [PERSON_NAME] CAHATT Mesa 32 E…" at bounding box center [43, 186] width 86 height 293
copy div "[PERSON_NAME]"
click at [367, 239] on div "44 5 13:00 49 2 54 5 13:00 64 2 13:30 | 16:00 48 2 13:00 53 3 13:30 63 2 14:00 …" at bounding box center [399, 201] width 612 height 268
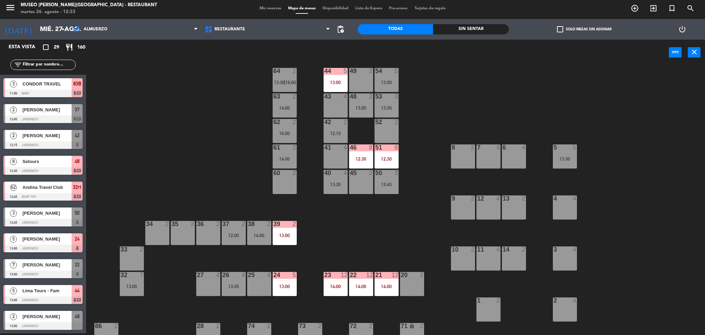
scroll to position [0, 0]
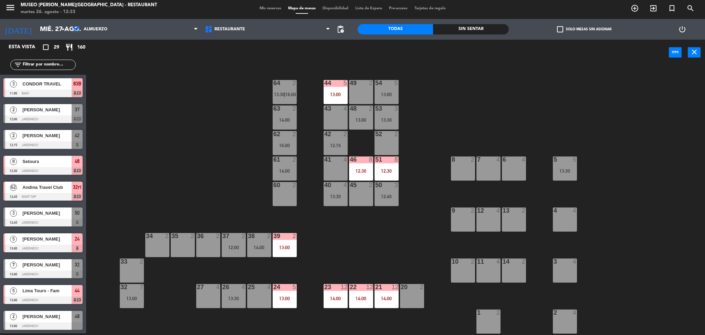
click at [221, 98] on div "44 5 13:00 49 2 54 5 13:00 64 2 13:30 | 16:00 48 2 13:00 53 3 13:30 63 2 14:00 …" at bounding box center [399, 201] width 612 height 268
